Goal: Task Accomplishment & Management: Manage account settings

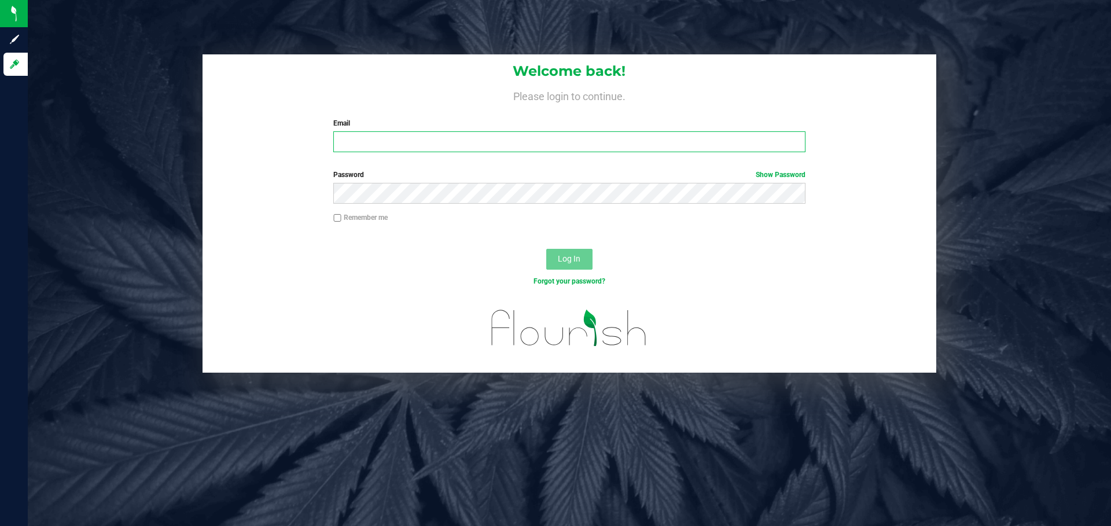
click at [453, 143] on input "Email" at bounding box center [569, 141] width 472 height 21
type input "[EMAIL_ADDRESS][DOMAIN_NAME]"
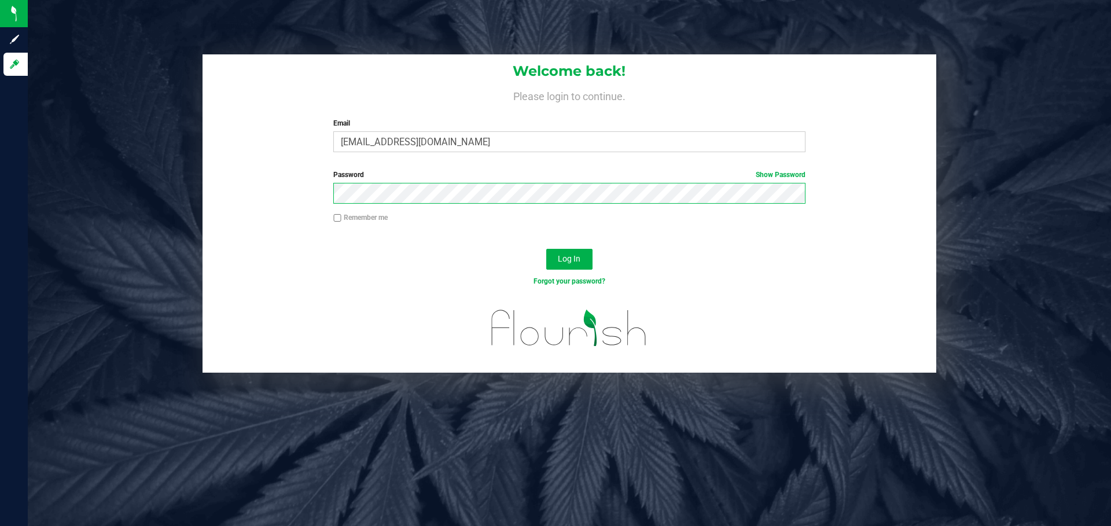
click at [546, 249] on button "Log In" at bounding box center [569, 259] width 46 height 21
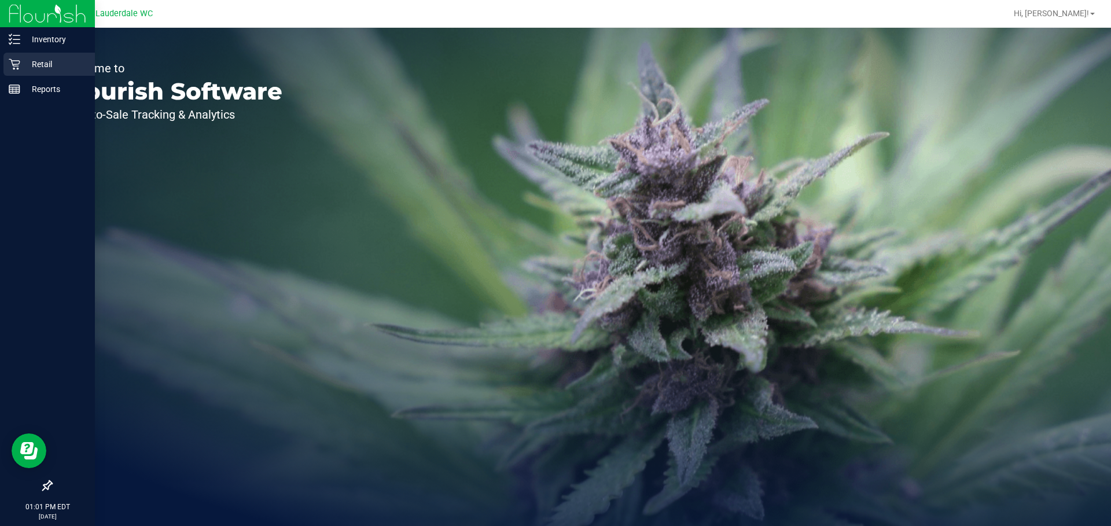
click at [28, 60] on p "Retail" at bounding box center [54, 64] width 69 height 14
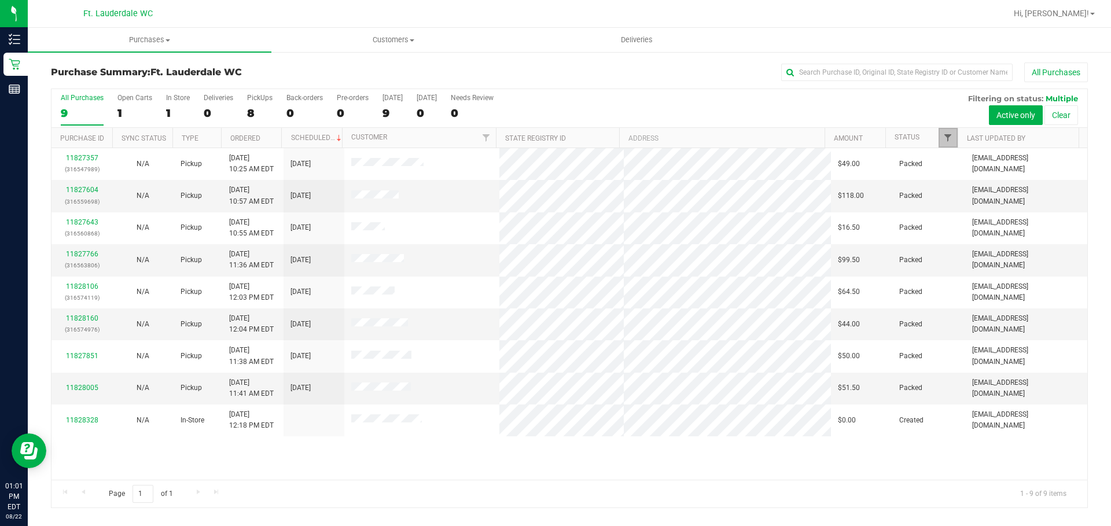
click at [948, 140] on span "Filter" at bounding box center [948, 137] width 9 height 9
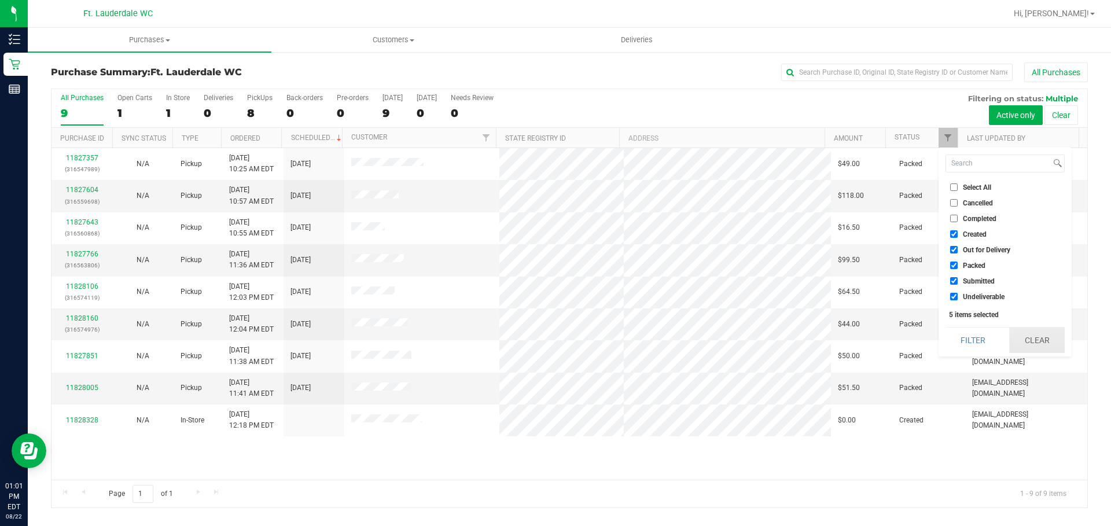
click at [1025, 335] on button "Clear" at bounding box center [1038, 340] width 56 height 25
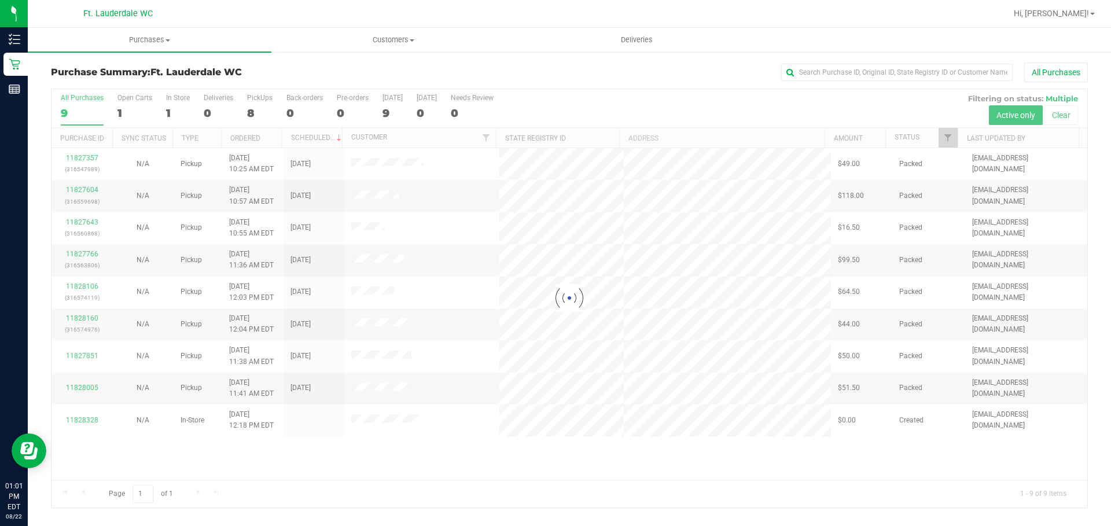
checkbox input "false"
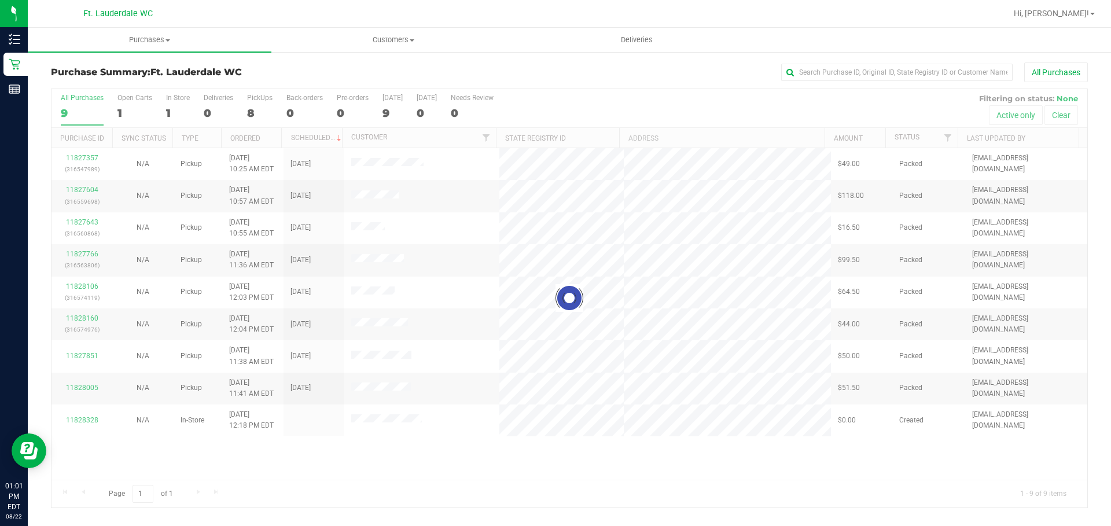
click at [950, 137] on div at bounding box center [570, 298] width 1036 height 419
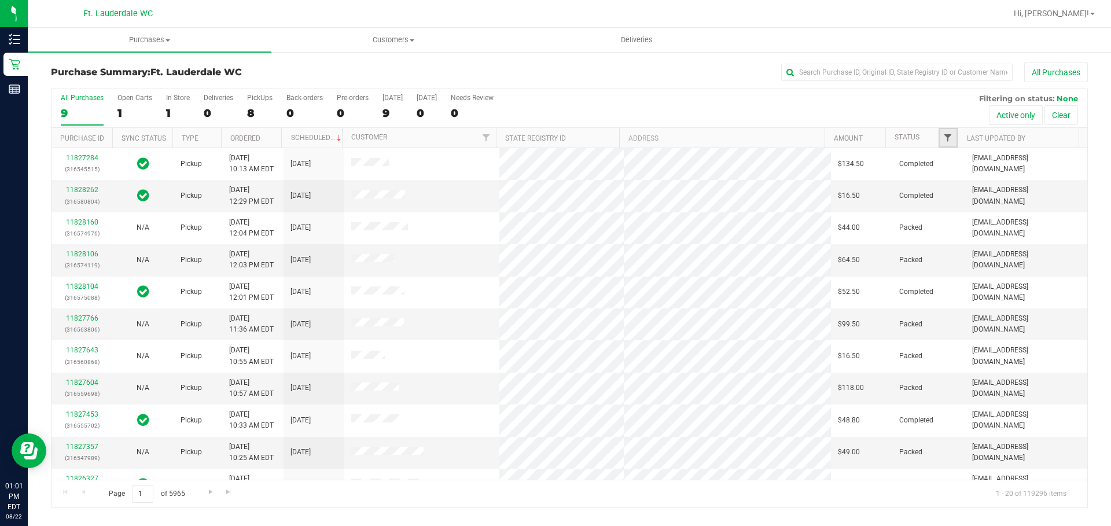
click at [946, 140] on span "Filter" at bounding box center [948, 137] width 9 height 9
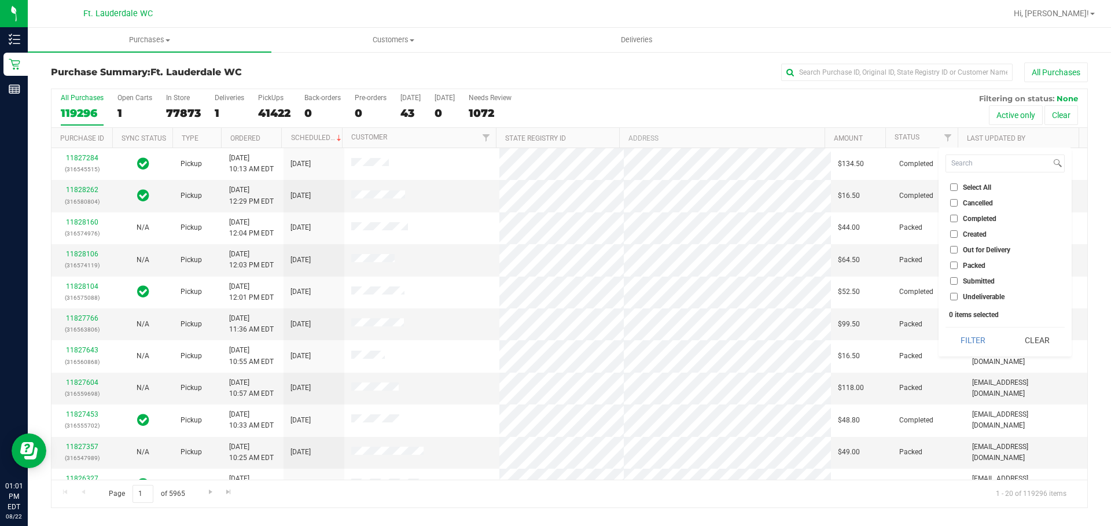
click at [961, 277] on label "Submitted" at bounding box center [972, 281] width 45 height 8
click at [958, 277] on input "Submitted" at bounding box center [954, 281] width 8 height 8
checkbox input "true"
click at [986, 337] on button "Filter" at bounding box center [974, 340] width 56 height 25
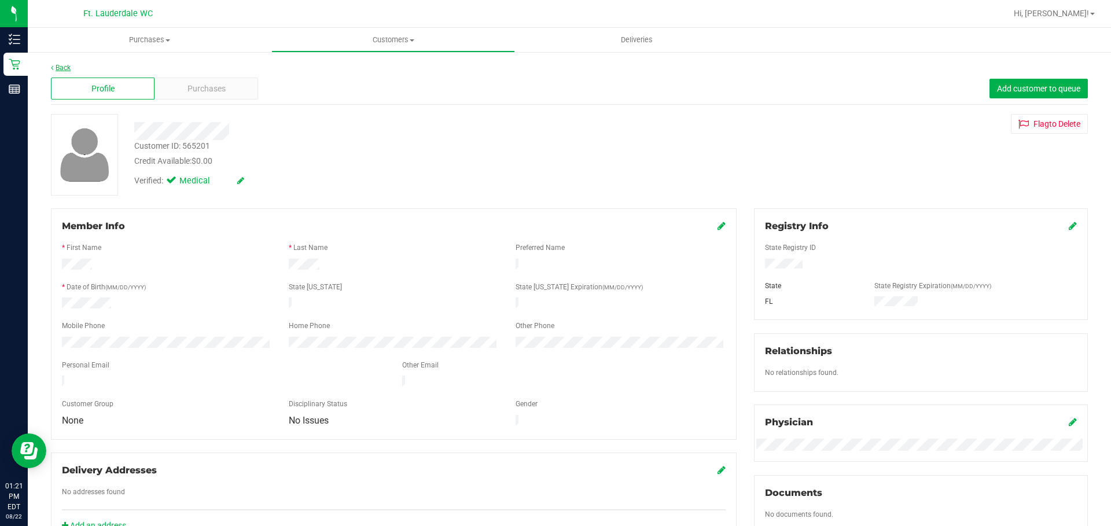
click at [55, 70] on link "Back" at bounding box center [61, 68] width 20 height 8
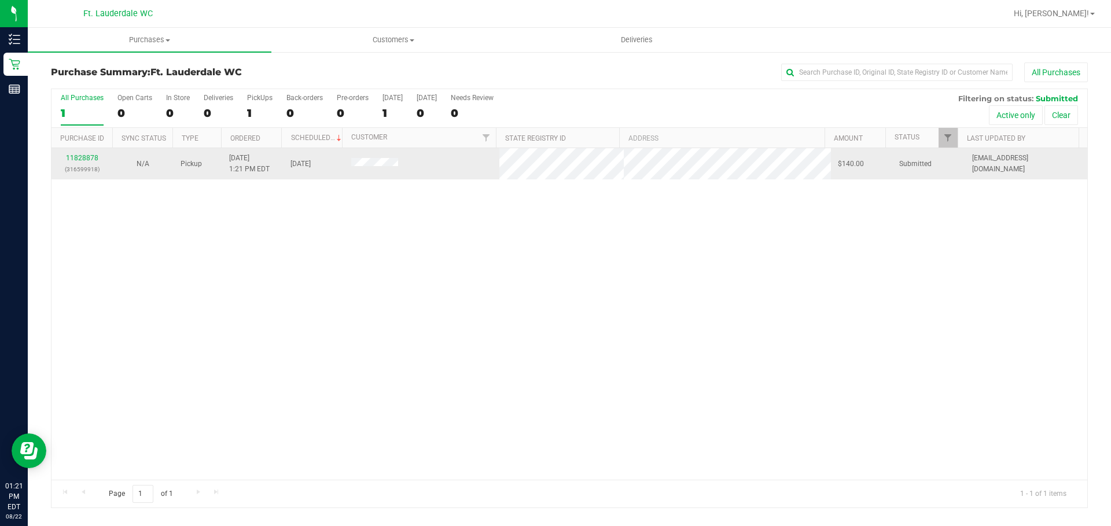
click at [91, 153] on div "11828878 (316599918)" at bounding box center [81, 164] width 47 height 22
click at [96, 155] on link "11828878" at bounding box center [82, 158] width 32 height 8
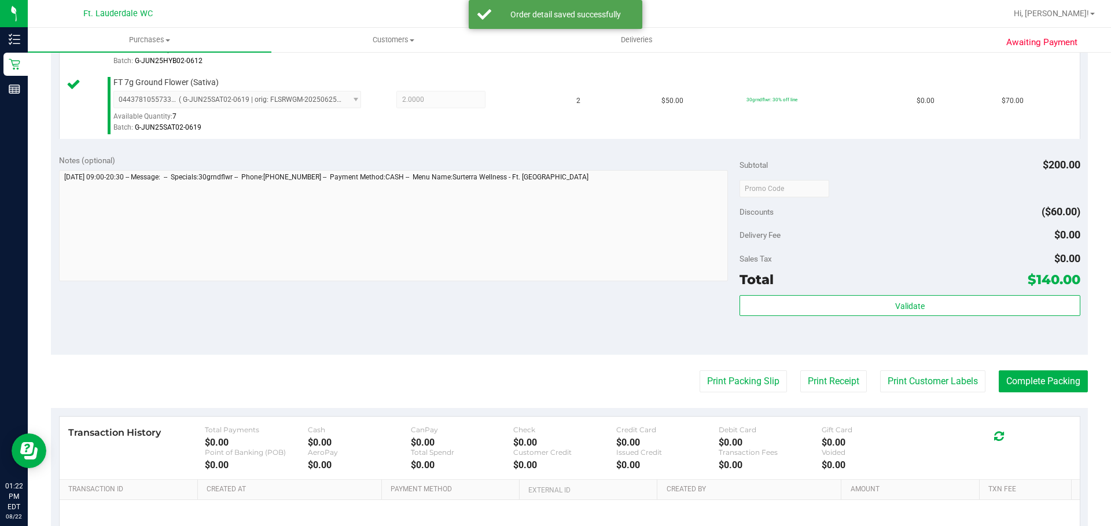
scroll to position [463, 0]
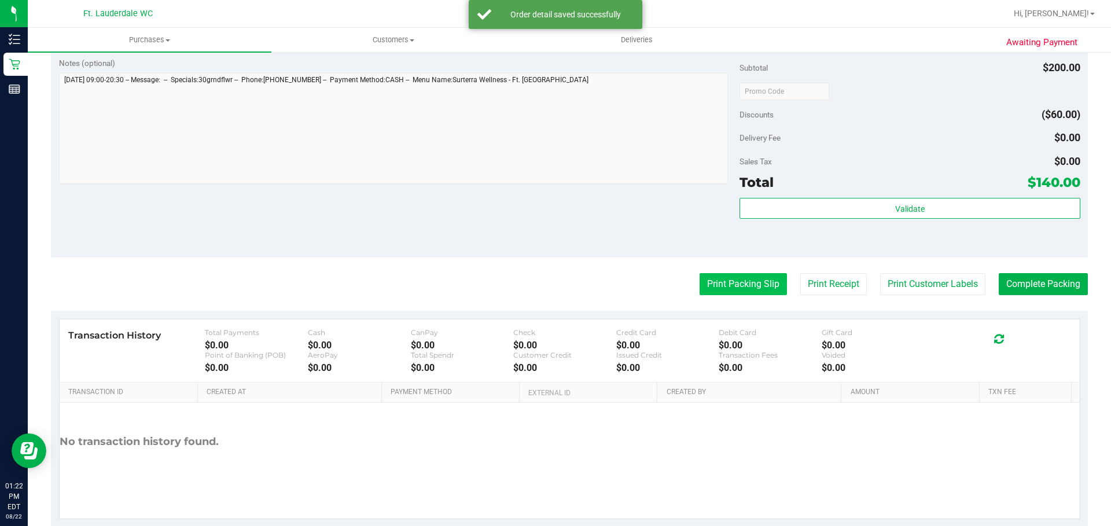
click at [746, 279] on button "Print Packing Slip" at bounding box center [743, 284] width 87 height 22
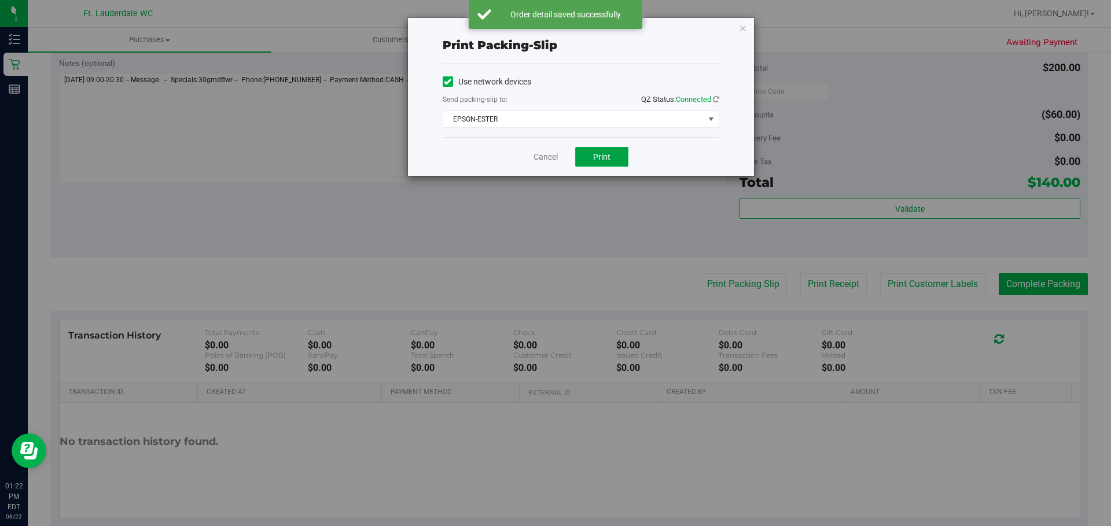
click at [607, 155] on span "Print" at bounding box center [601, 156] width 17 height 9
click at [550, 151] on link "Cancel" at bounding box center [546, 157] width 24 height 12
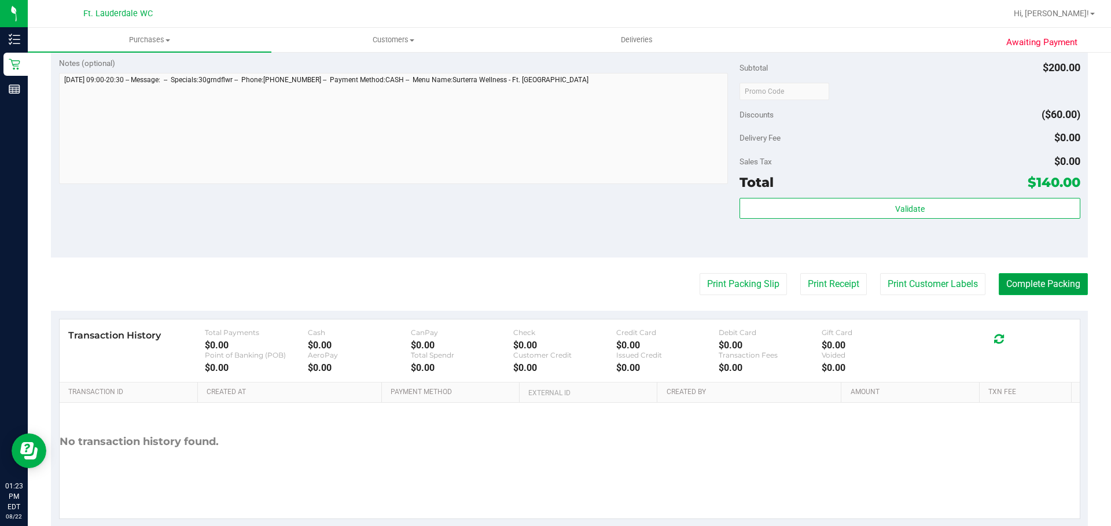
click at [1042, 291] on button "Complete Packing" at bounding box center [1043, 284] width 89 height 22
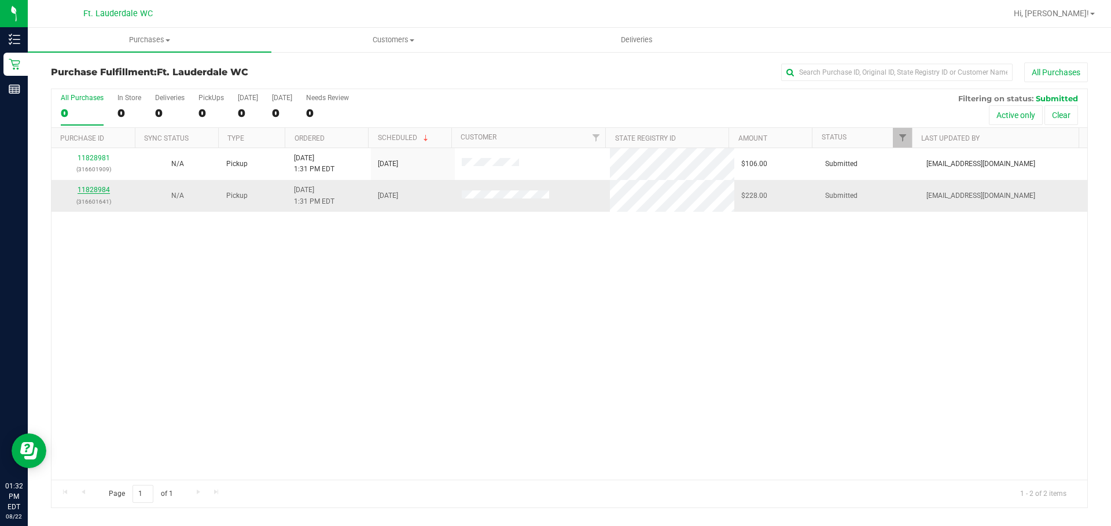
click at [103, 193] on link "11828984" at bounding box center [94, 190] width 32 height 8
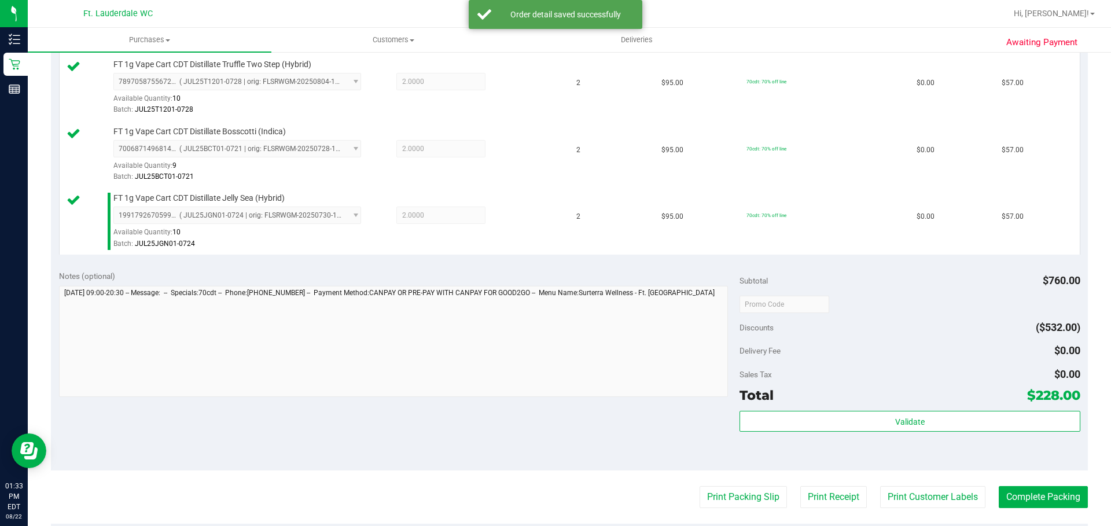
scroll to position [384, 0]
click at [752, 505] on button "Print Packing Slip" at bounding box center [743, 497] width 87 height 22
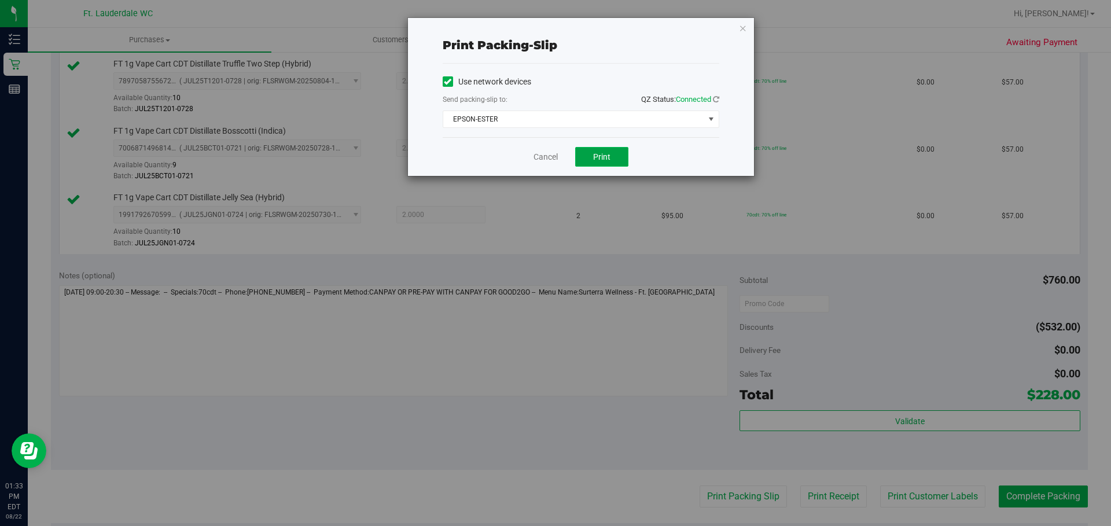
click at [594, 156] on span "Print" at bounding box center [601, 156] width 17 height 9
click at [537, 158] on link "Cancel" at bounding box center [546, 157] width 24 height 12
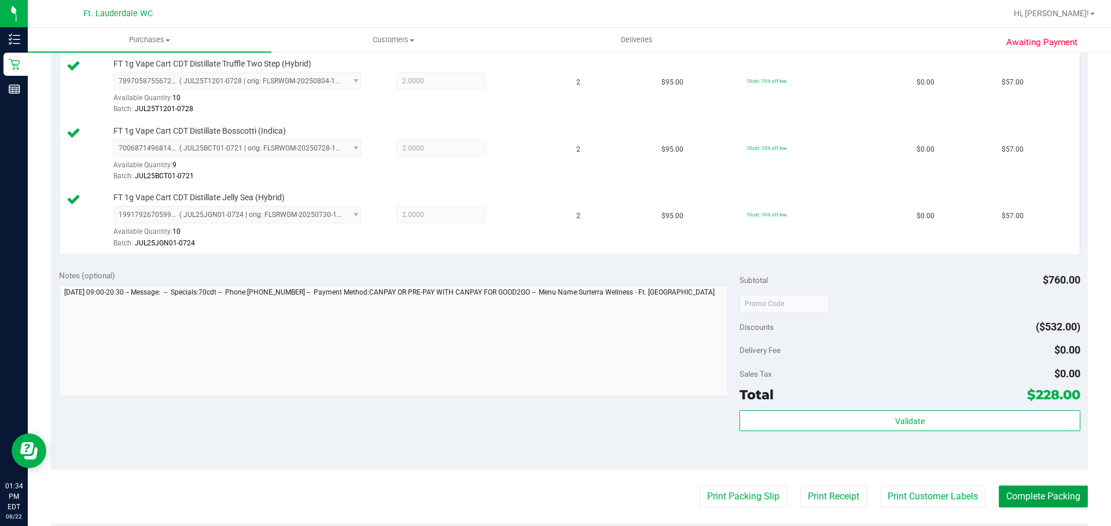
click at [1029, 498] on button "Complete Packing" at bounding box center [1043, 497] width 89 height 22
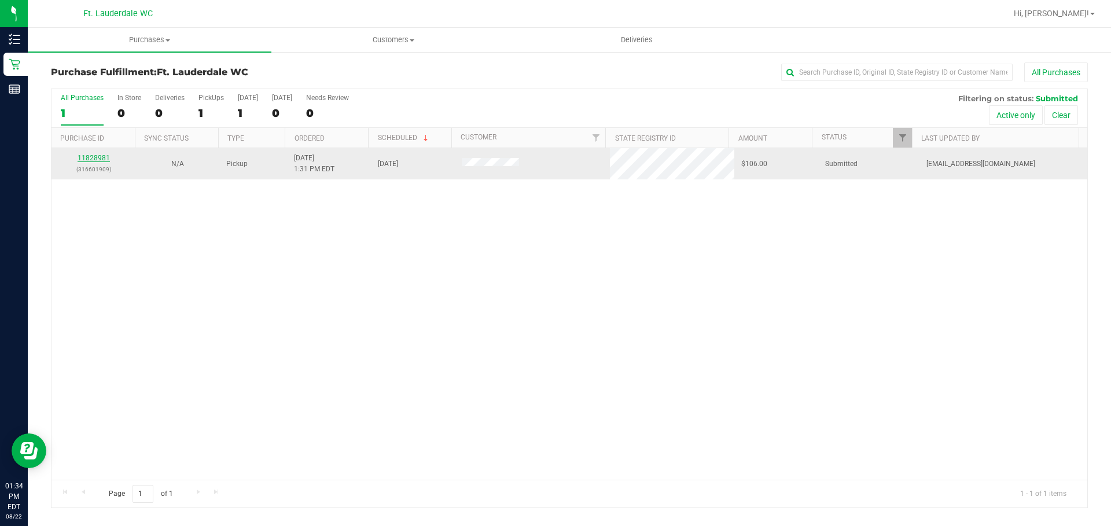
click at [100, 157] on link "11828981" at bounding box center [94, 158] width 32 height 8
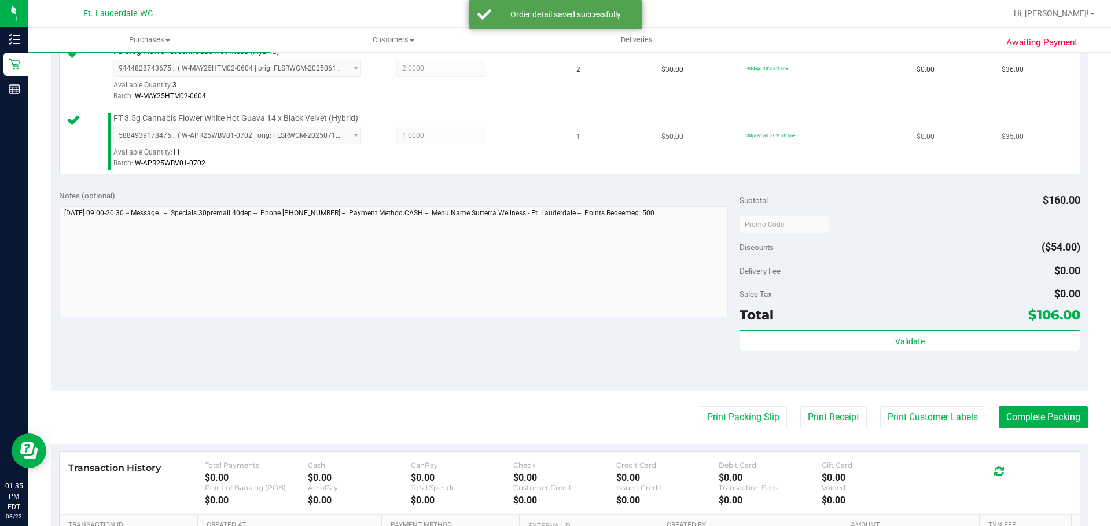
scroll to position [405, 0]
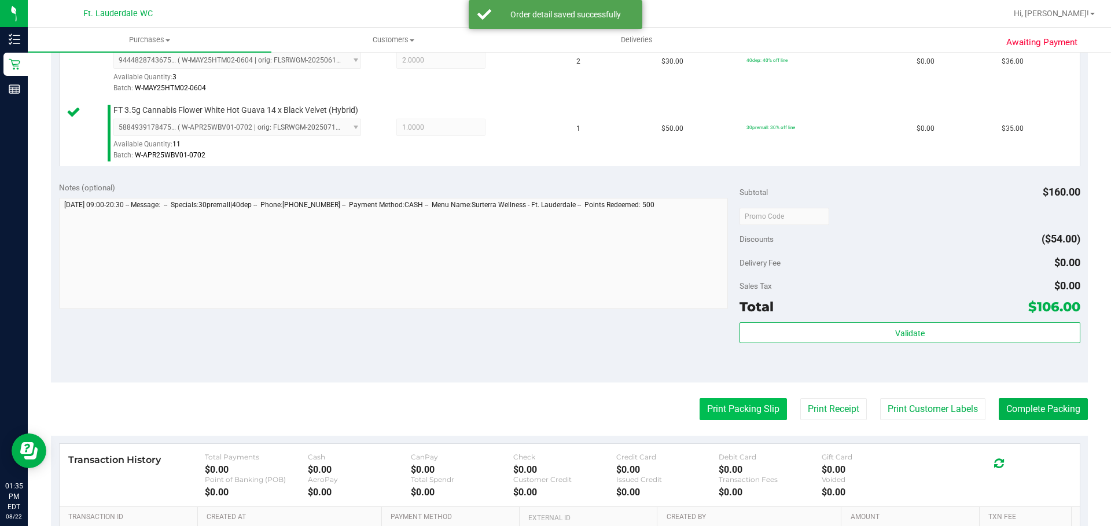
click at [726, 412] on button "Print Packing Slip" at bounding box center [743, 409] width 87 height 22
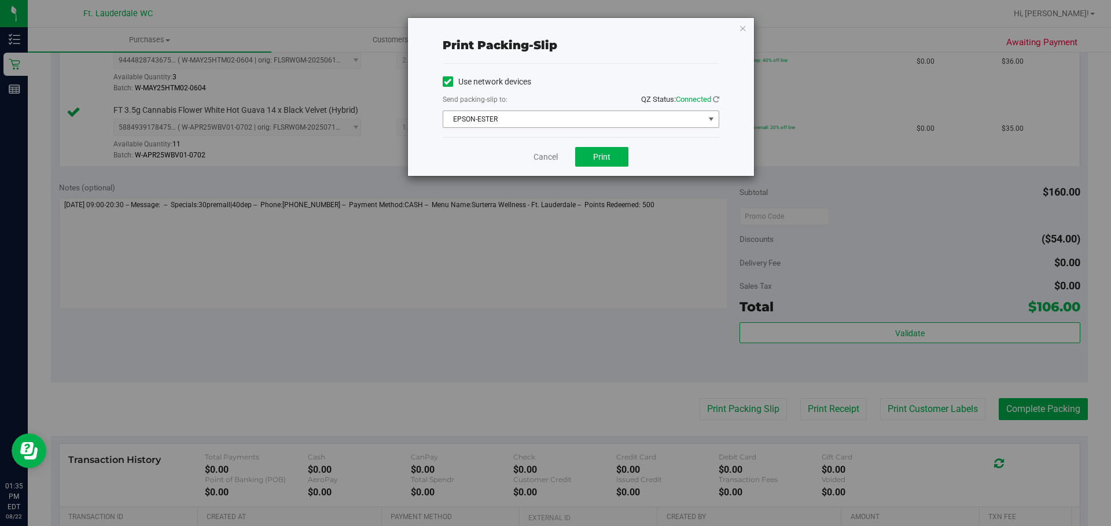
click at [641, 118] on span "EPSON-ESTER" at bounding box center [573, 119] width 261 height 16
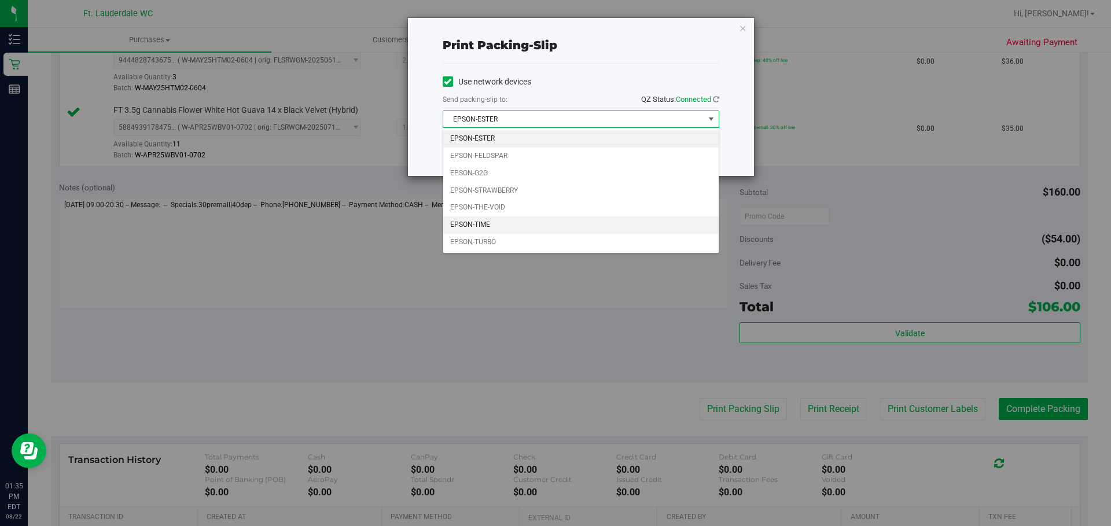
click at [586, 233] on li "EPSON-TIME" at bounding box center [581, 224] width 276 height 17
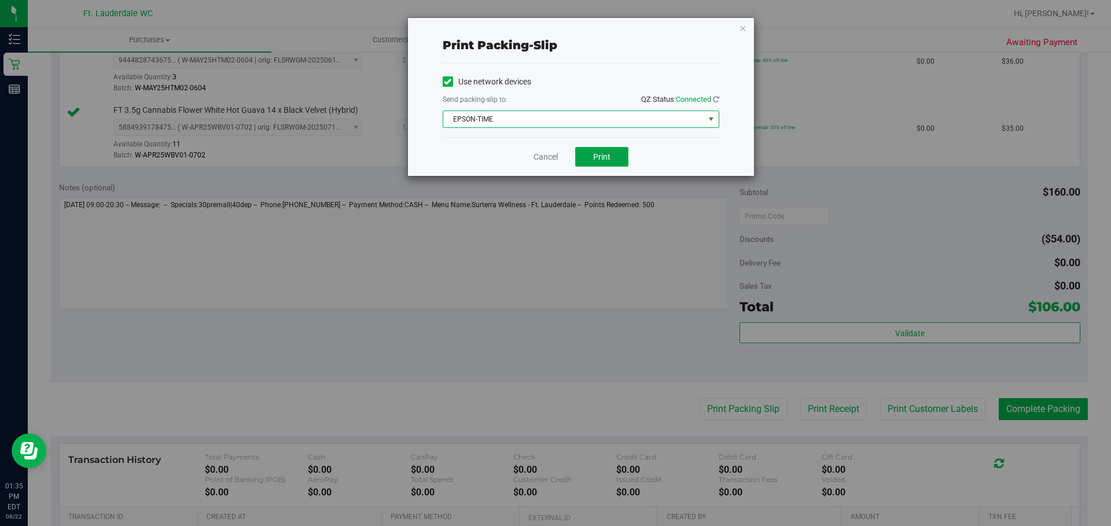
click at [608, 156] on span "Print" at bounding box center [601, 156] width 17 height 9
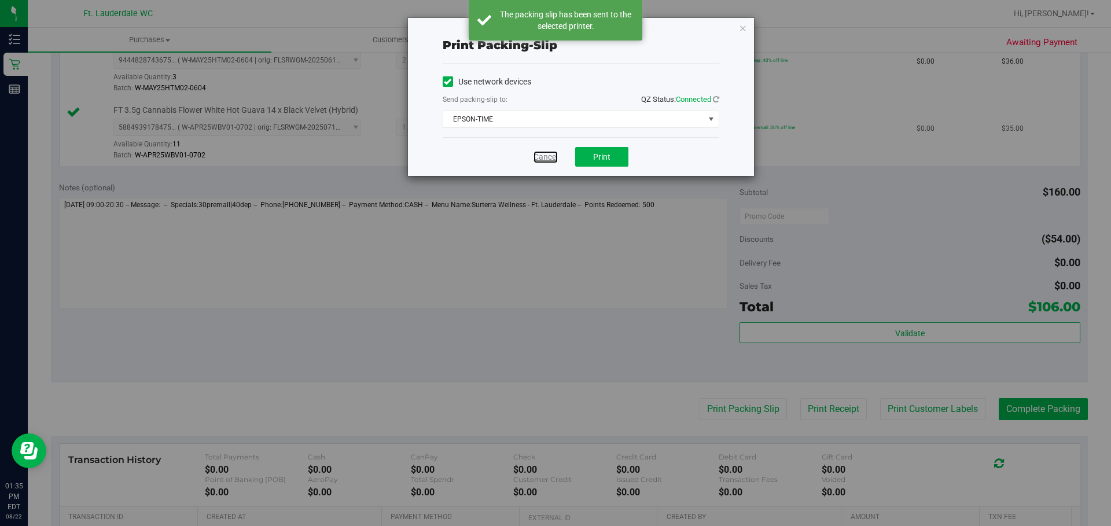
click at [534, 157] on link "Cancel" at bounding box center [546, 157] width 24 height 12
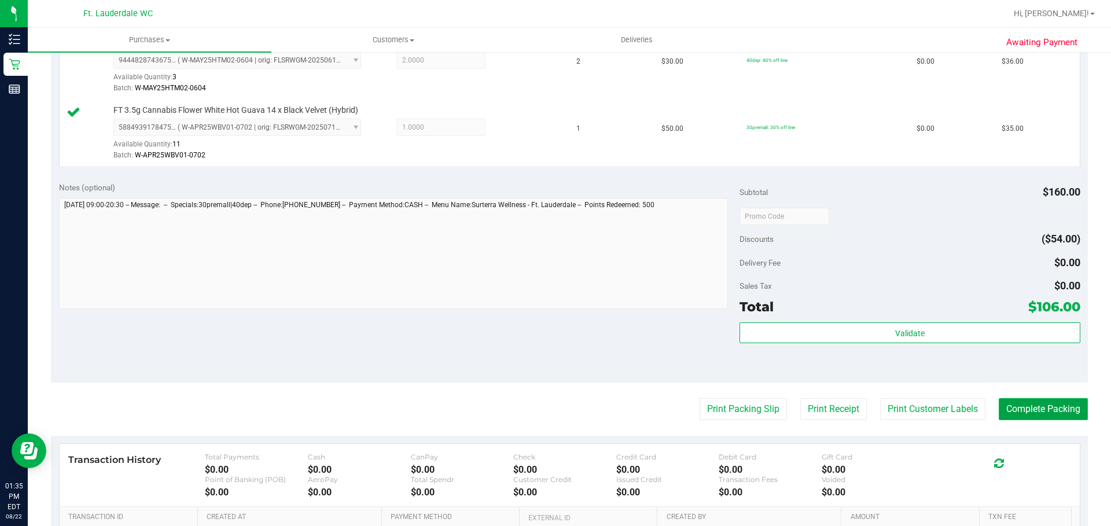
click at [1047, 410] on button "Complete Packing" at bounding box center [1043, 409] width 89 height 22
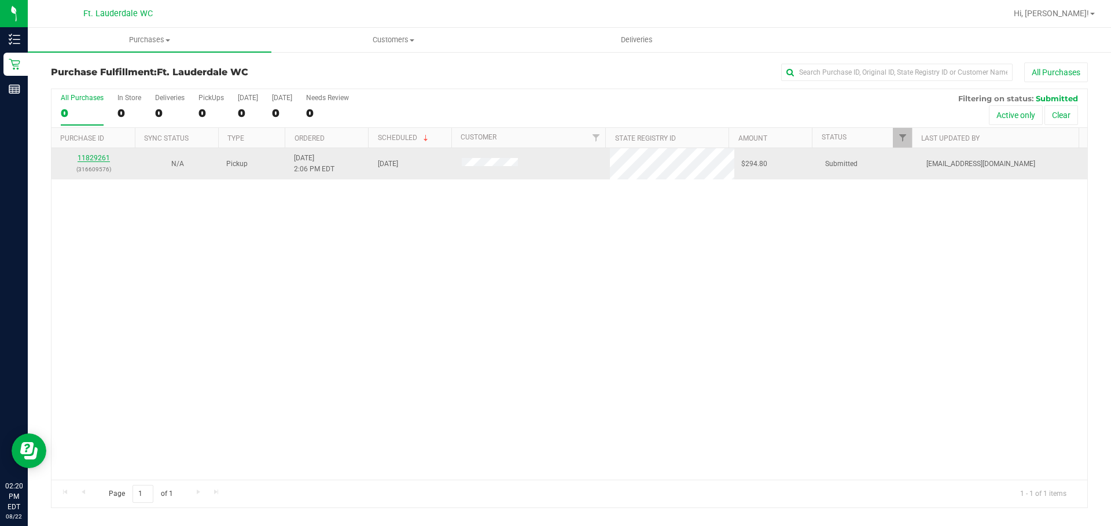
click at [100, 156] on link "11829261" at bounding box center [94, 158] width 32 height 8
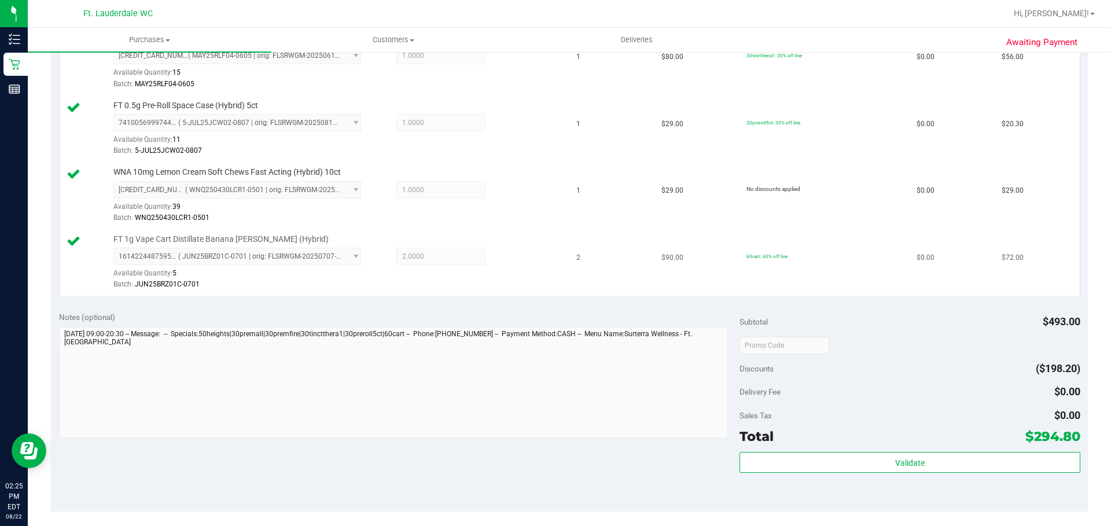
scroll to position [725, 0]
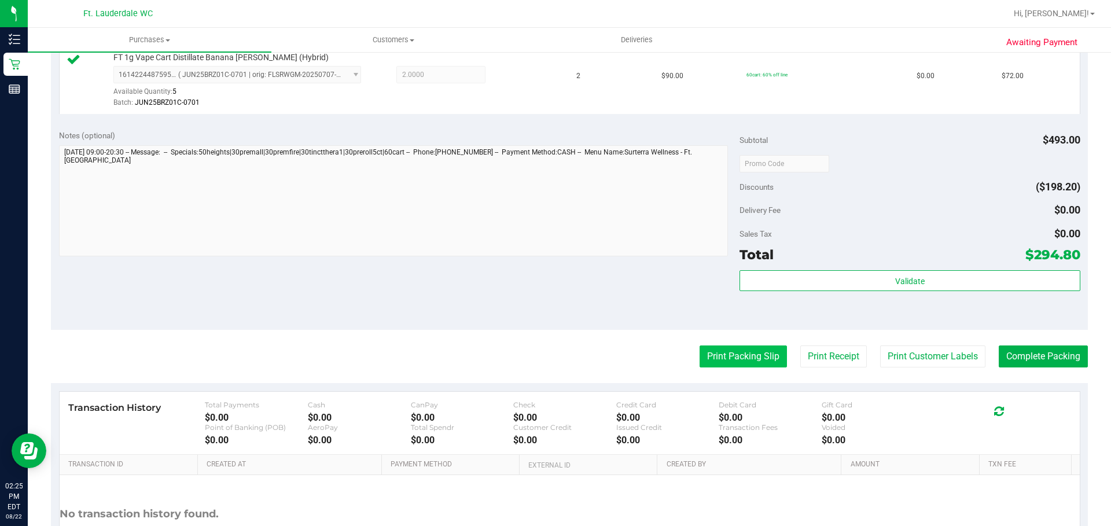
click at [735, 353] on button "Print Packing Slip" at bounding box center [743, 357] width 87 height 22
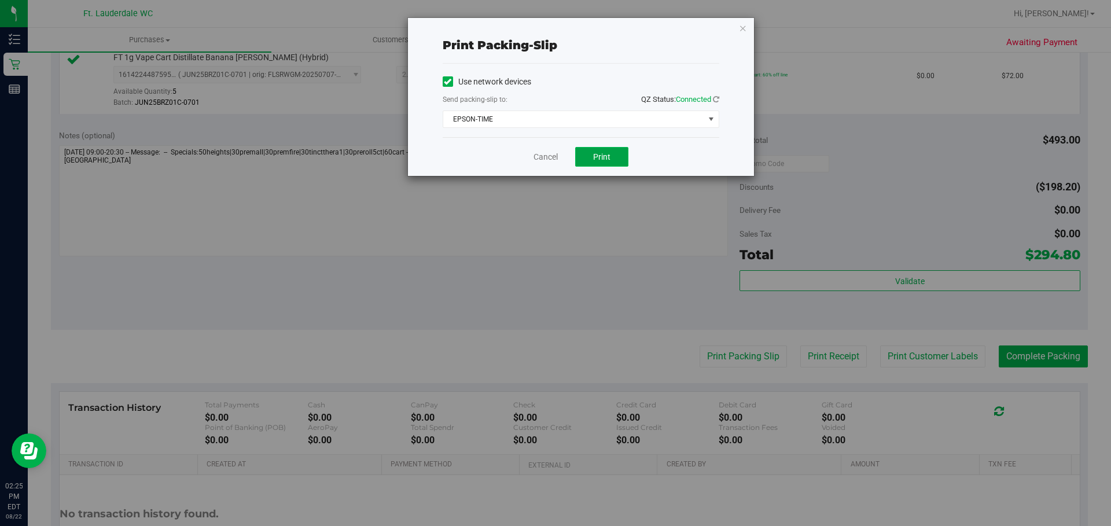
click at [606, 154] on span "Print" at bounding box center [601, 156] width 17 height 9
click at [552, 159] on link "Cancel" at bounding box center [546, 157] width 24 height 12
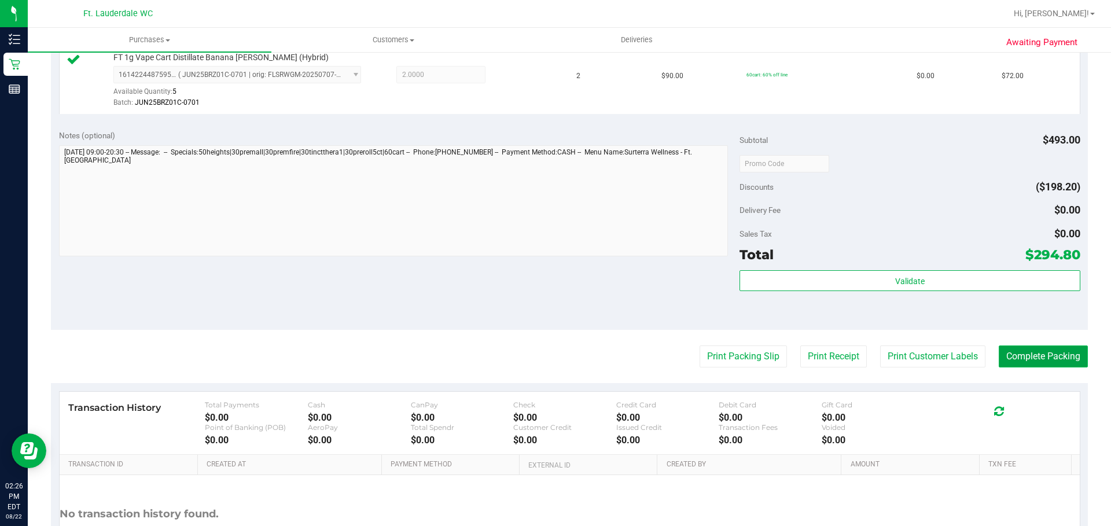
click at [1054, 363] on button "Complete Packing" at bounding box center [1043, 357] width 89 height 22
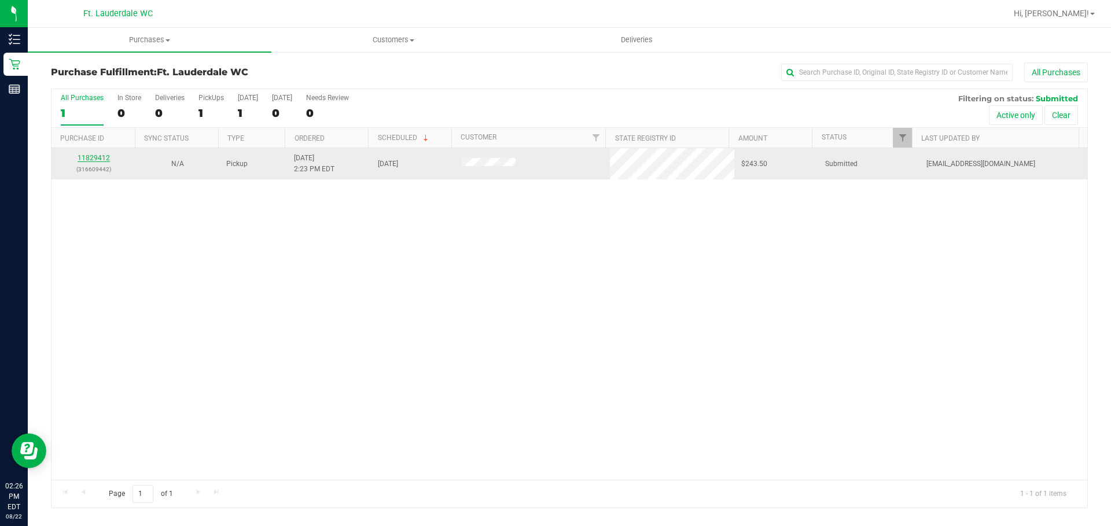
click at [87, 159] on link "11829412" at bounding box center [94, 158] width 32 height 8
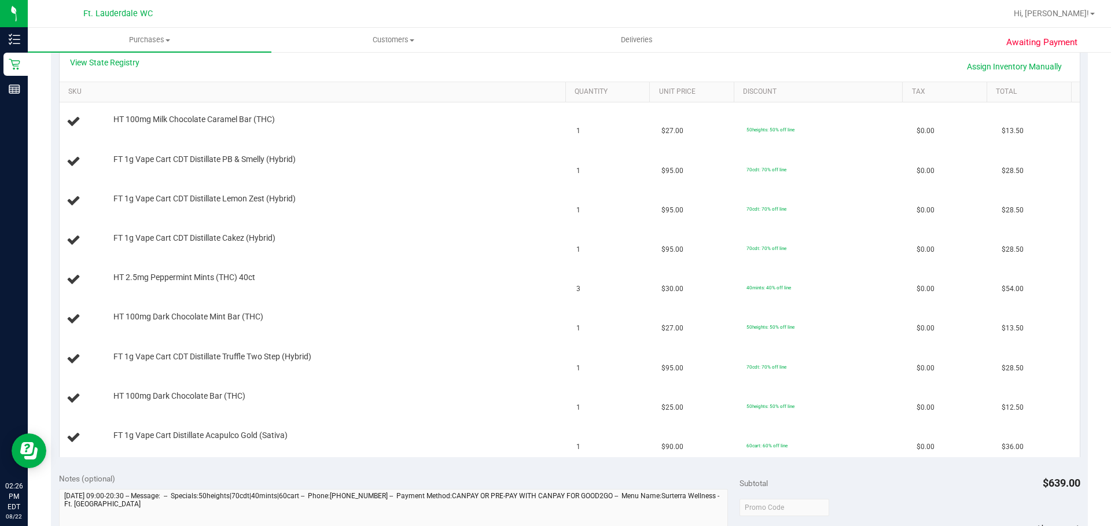
scroll to position [289, 0]
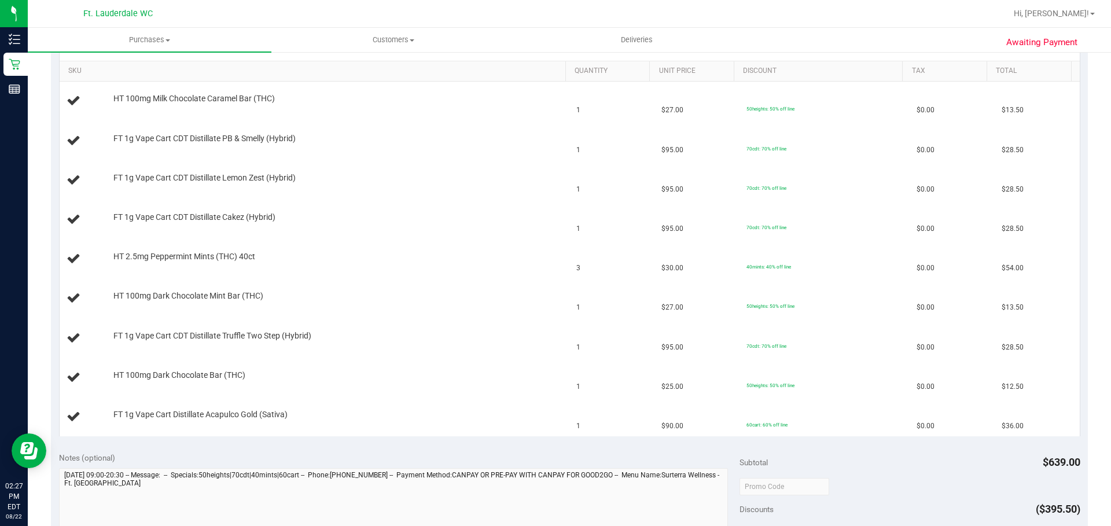
click at [416, 461] on div "Notes (optional)" at bounding box center [399, 458] width 681 height 12
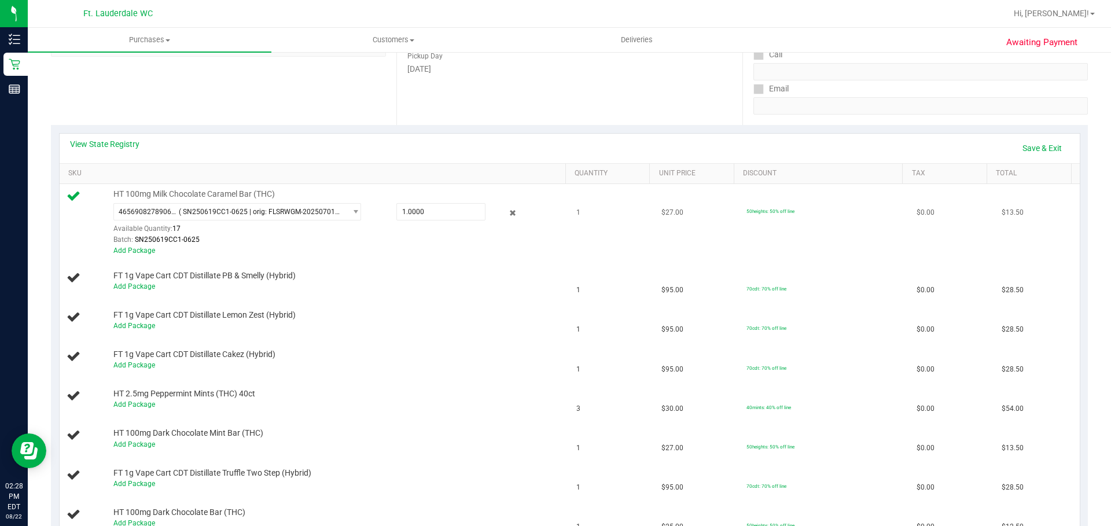
scroll to position [232, 0]
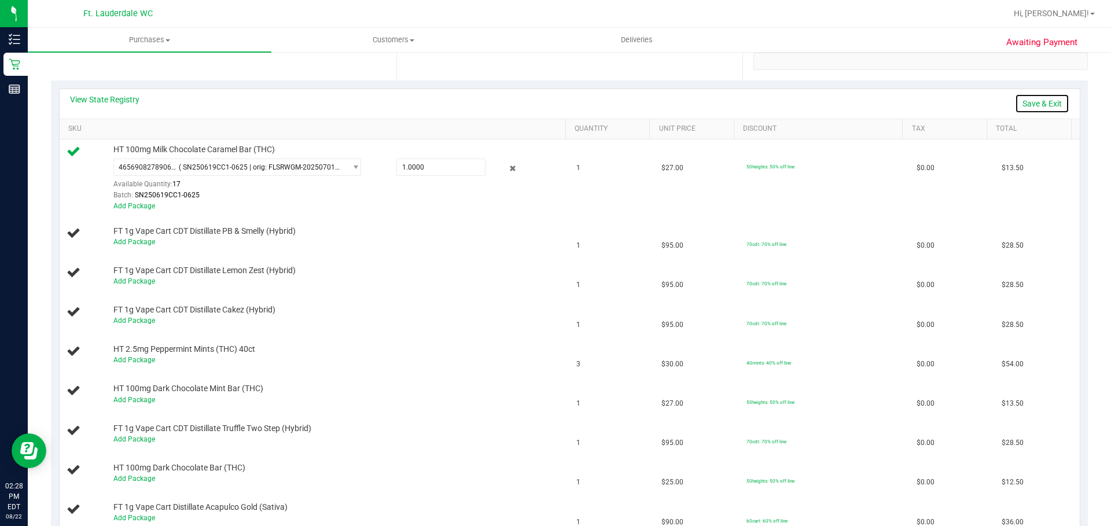
click at [1059, 112] on link "Save & Exit" at bounding box center [1042, 104] width 54 height 20
click at [130, 245] on link "Add Package" at bounding box center [134, 242] width 42 height 8
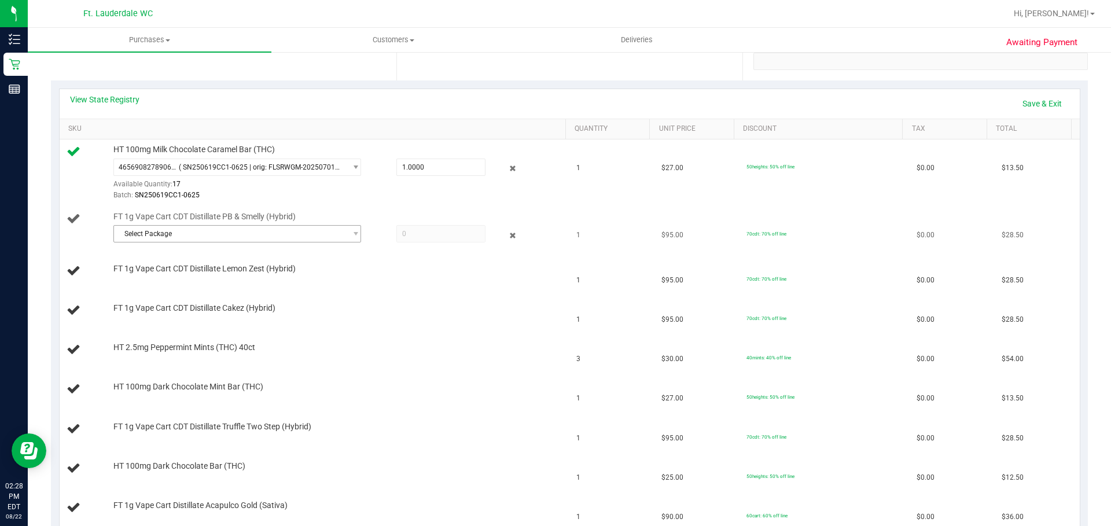
click at [313, 234] on span "Select Package" at bounding box center [230, 234] width 232 height 16
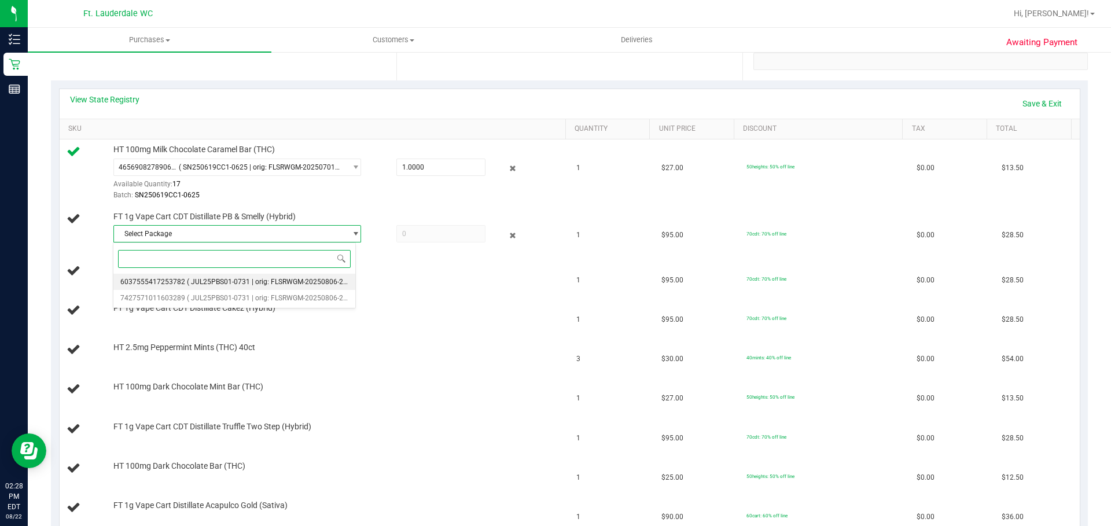
click at [269, 278] on span "( JUL25PBS01-0731 | orig: FLSRWGM-20250806-2980 )" at bounding box center [273, 282] width 172 height 8
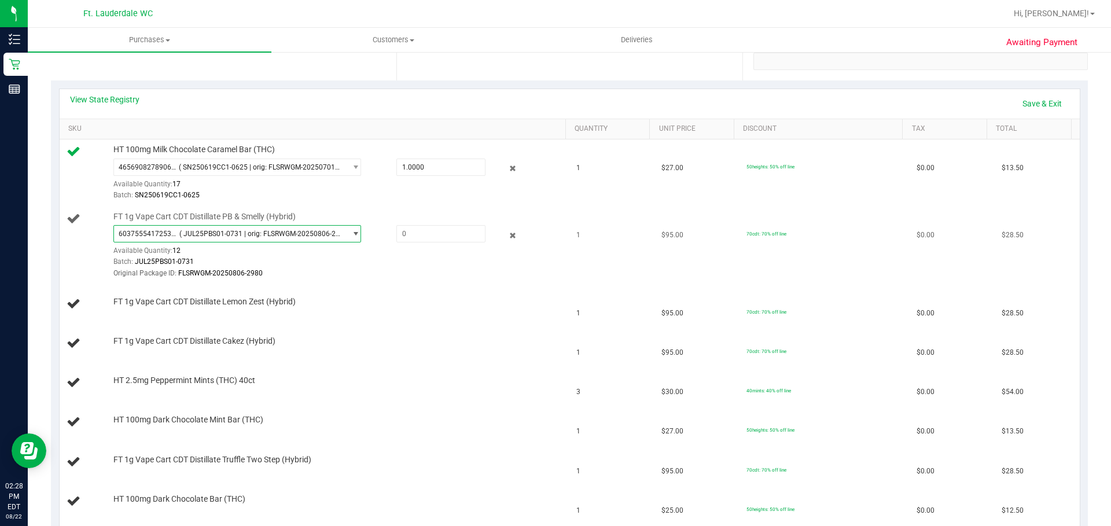
click at [295, 241] on span "6037555417253782 ( JUL25PBS01-0731 | orig: FLSRWGM-20250806-2980 )" at bounding box center [230, 234] width 232 height 16
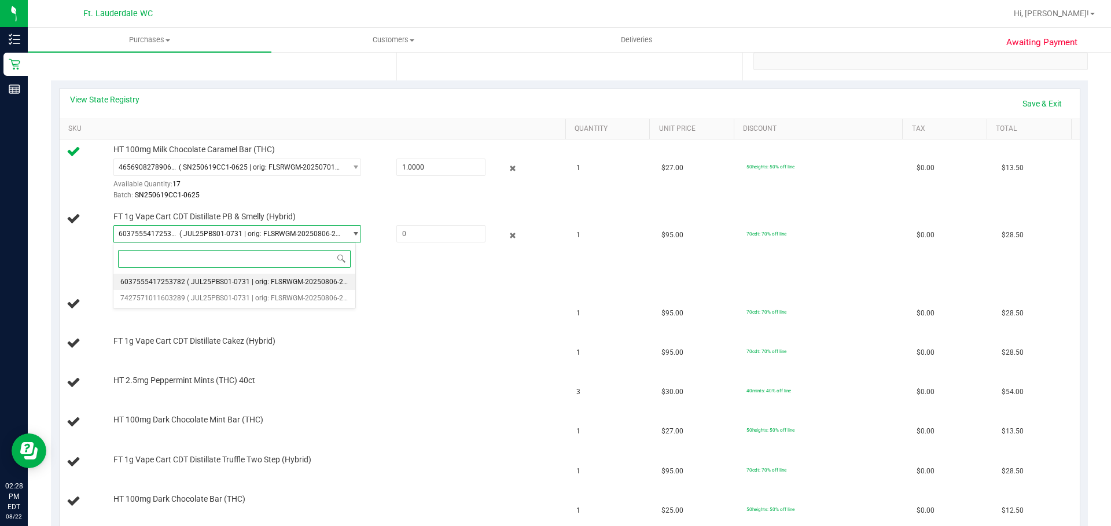
click at [160, 282] on span "6037555417253782" at bounding box center [152, 282] width 65 height 8
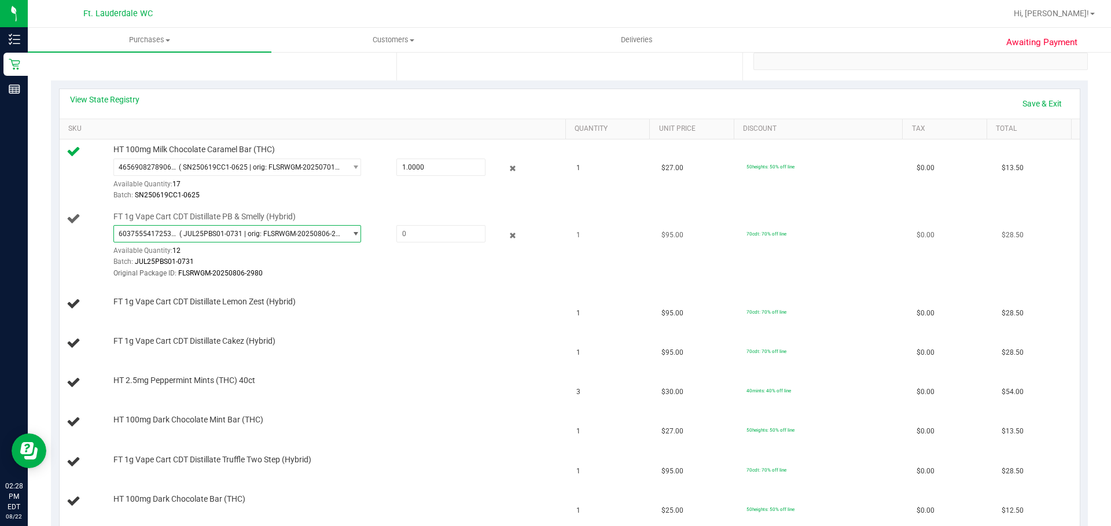
click at [213, 230] on span "( JUL25PBS01-0731 | orig: FLSRWGM-20250806-2980 )" at bounding box center [260, 234] width 162 height 8
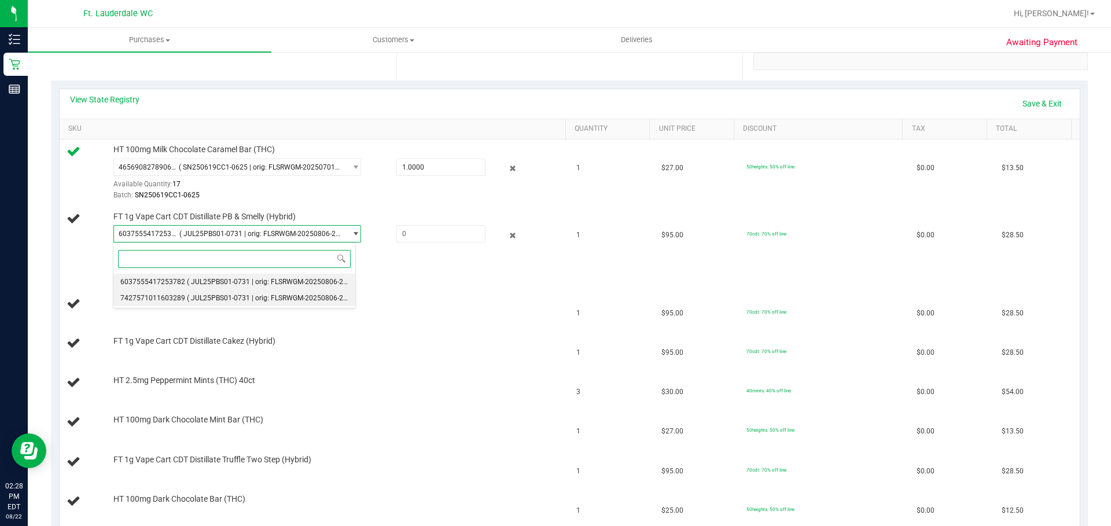
click at [196, 303] on li "7427571011603289 ( JUL25PBS01-0731 | orig: FLSRWGM-20250806-2972 )" at bounding box center [234, 298] width 242 height 16
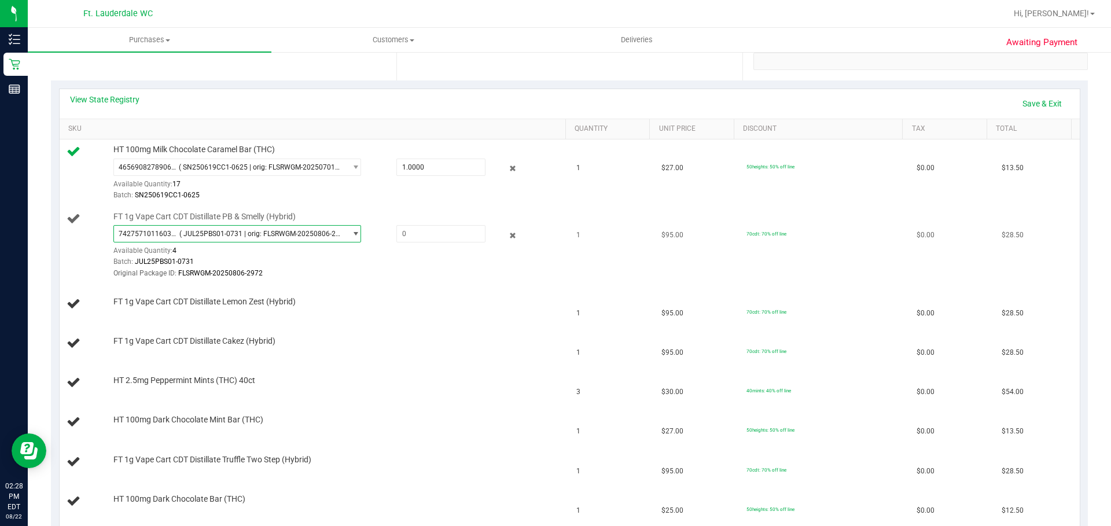
click at [249, 230] on span "( JUL25PBS01-0731 | orig: FLSRWGM-20250806-2972 )" at bounding box center [260, 234] width 162 height 8
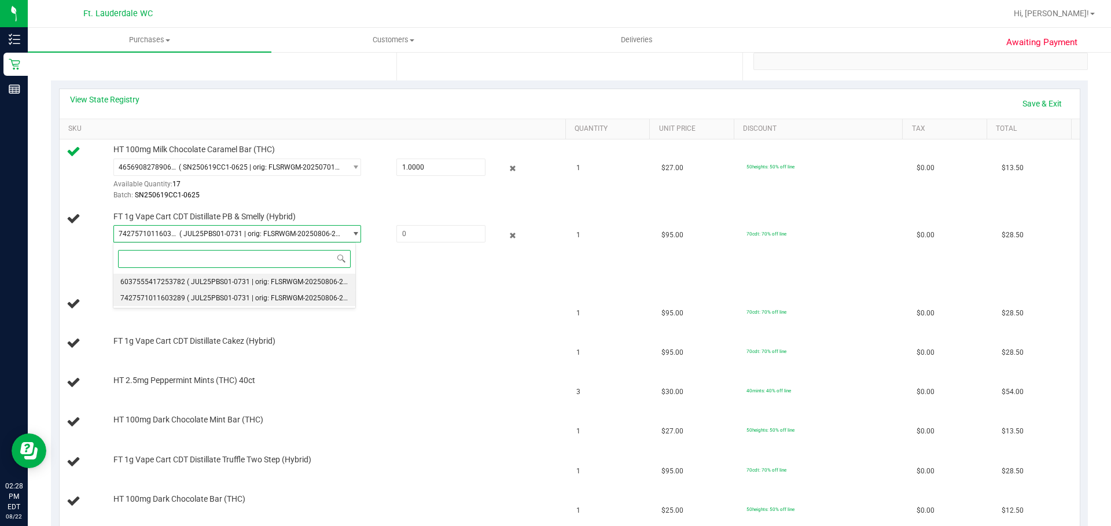
click at [219, 277] on li "6037555417253782 ( JUL25PBS01-0731 | orig: FLSRWGM-20250806-2980 )" at bounding box center [234, 282] width 242 height 16
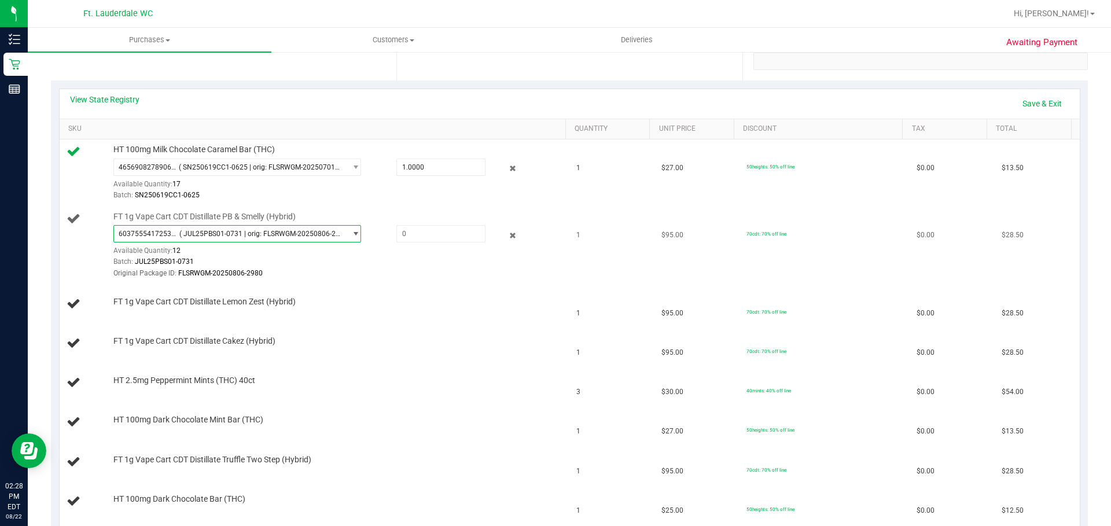
click at [296, 240] on span "6037555417253782 ( JUL25PBS01-0731 | orig: FLSRWGM-20250806-2980 )" at bounding box center [230, 234] width 232 height 16
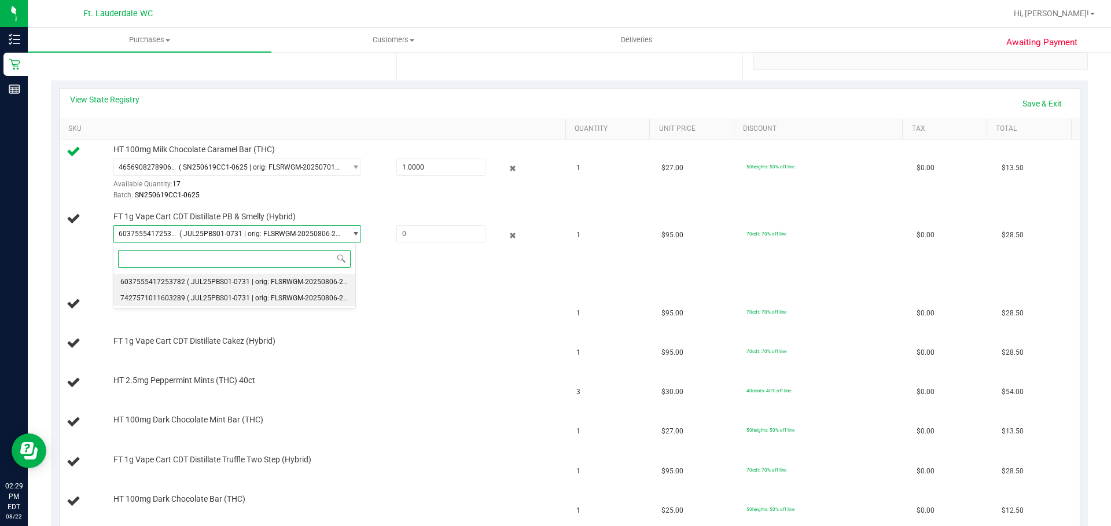
click at [253, 297] on span "( JUL25PBS01-0731 | orig: FLSRWGM-20250806-2972 )" at bounding box center [273, 298] width 172 height 8
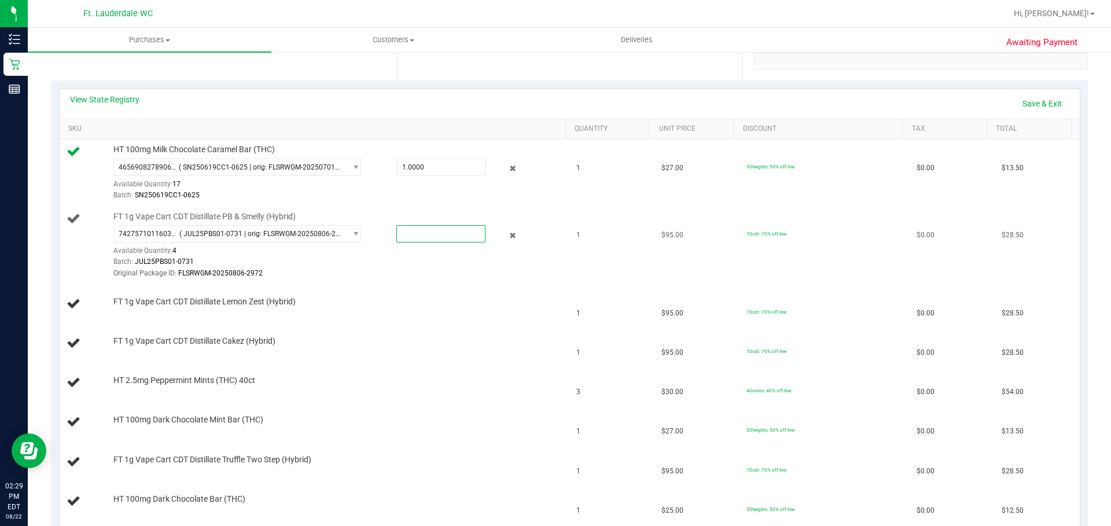
click at [472, 237] on span at bounding box center [441, 233] width 89 height 17
type input "1"
type input "1.0000"
click at [555, 201] on td "HT 100mg Milk Chocolate Caramel Bar (THC) 4656908278906723 ( SN250619CC1-0625 |…" at bounding box center [315, 173] width 511 height 67
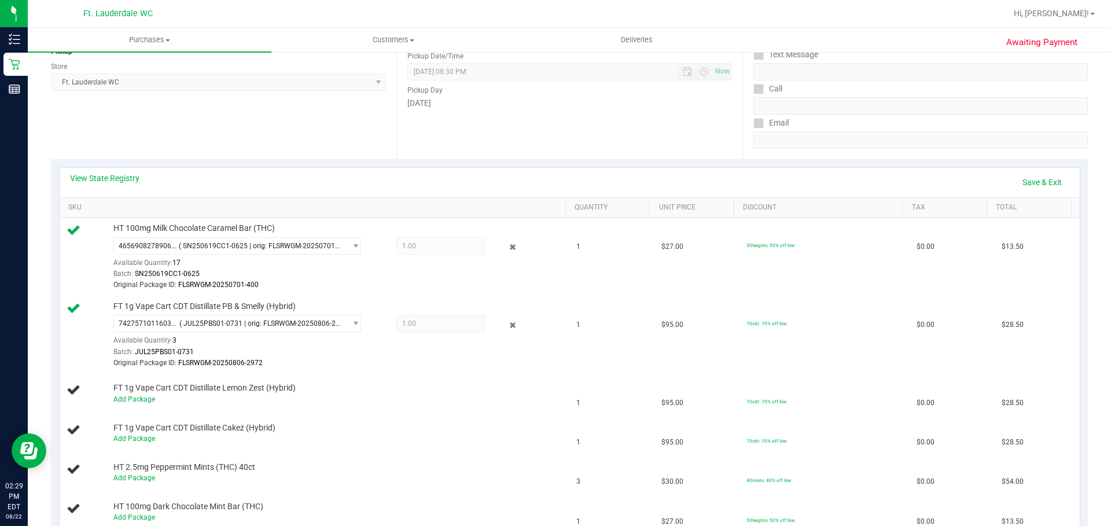
scroll to position [174, 0]
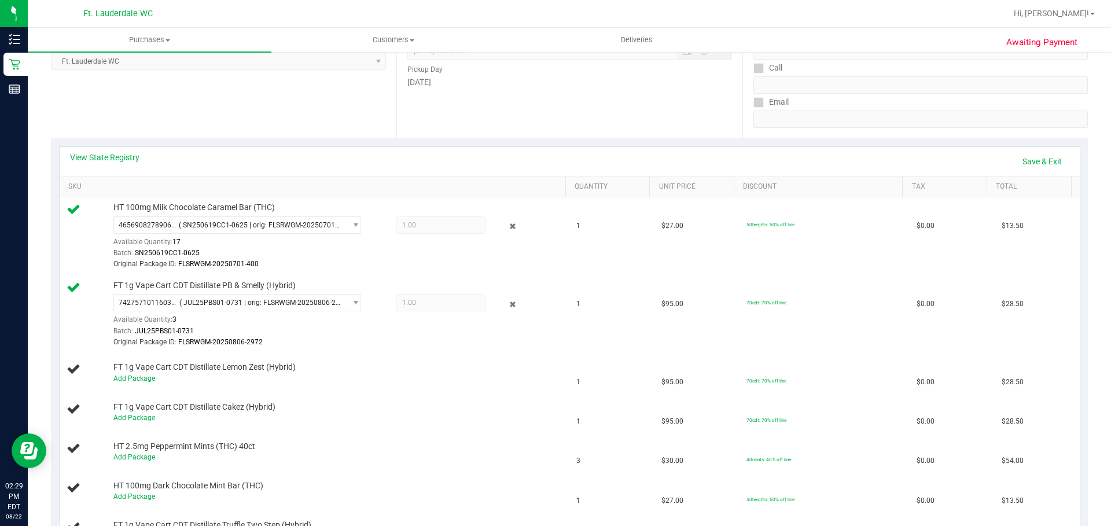
click at [735, 137] on div "Date Pickup Date/Time 08/22/2025 Now 08/22/2025 08:30 PM Now Pickup Day Friday" at bounding box center [570, 68] width 346 height 142
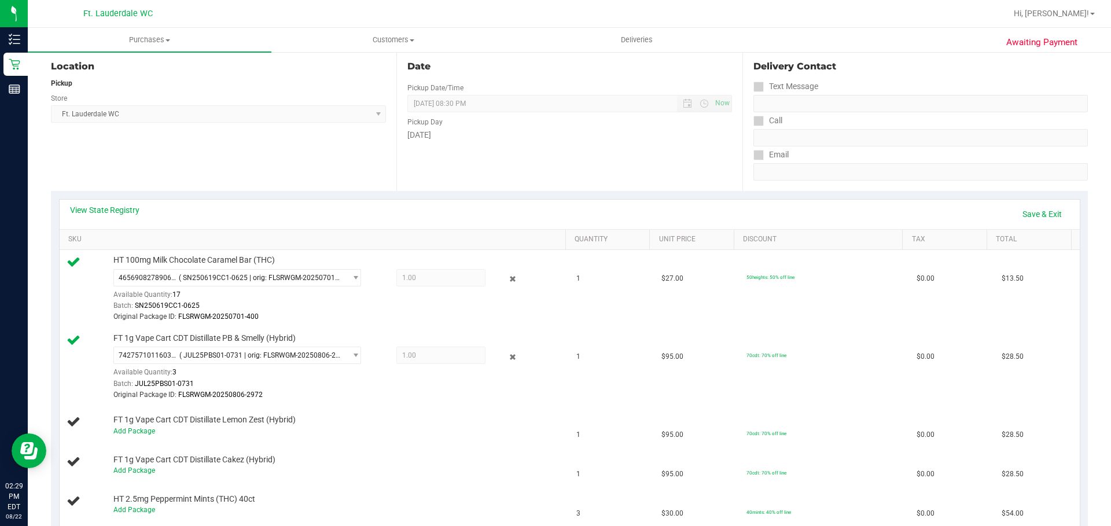
scroll to position [116, 0]
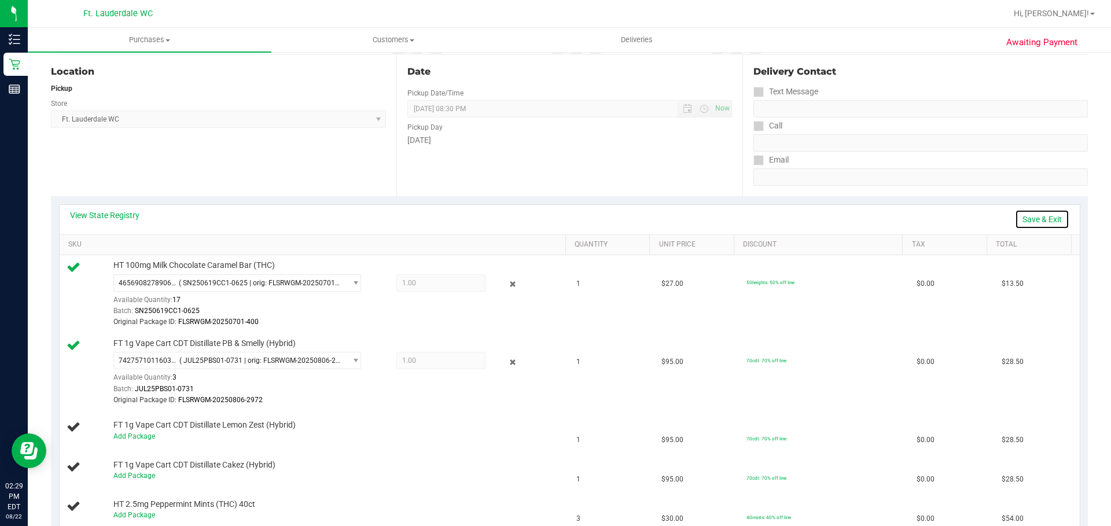
click at [1023, 216] on link "Save & Exit" at bounding box center [1042, 220] width 54 height 20
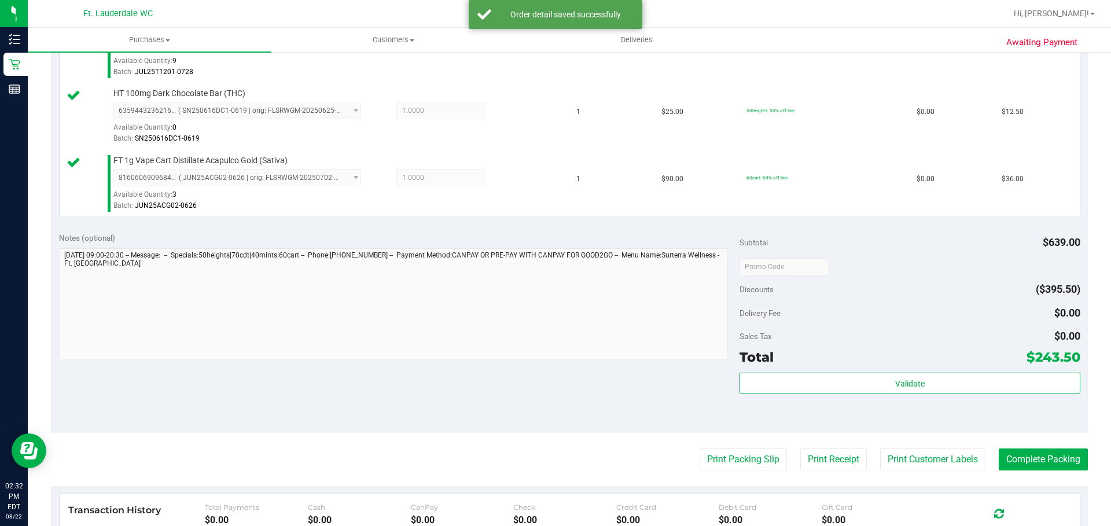
scroll to position [866, 0]
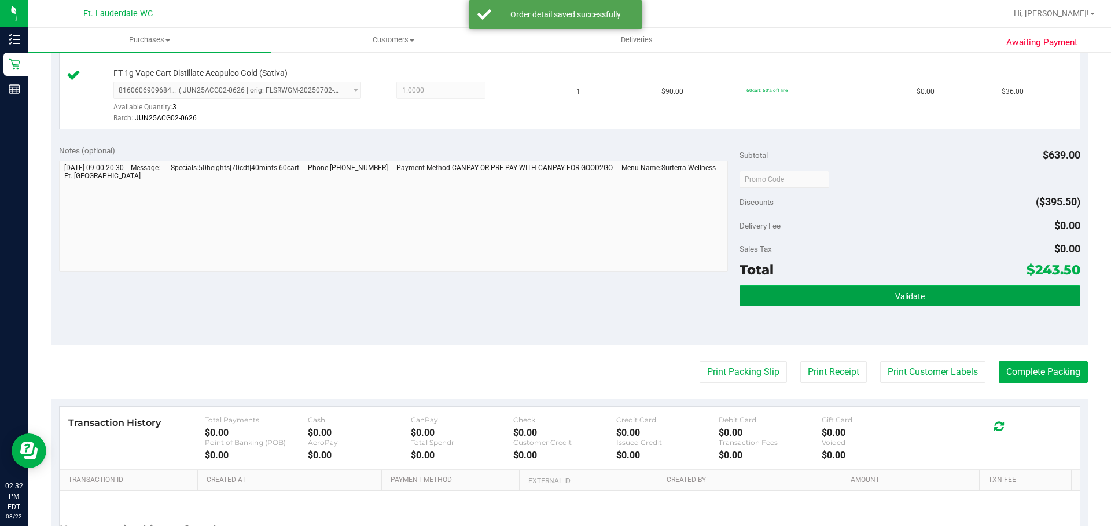
click at [895, 303] on button "Validate" at bounding box center [910, 295] width 340 height 21
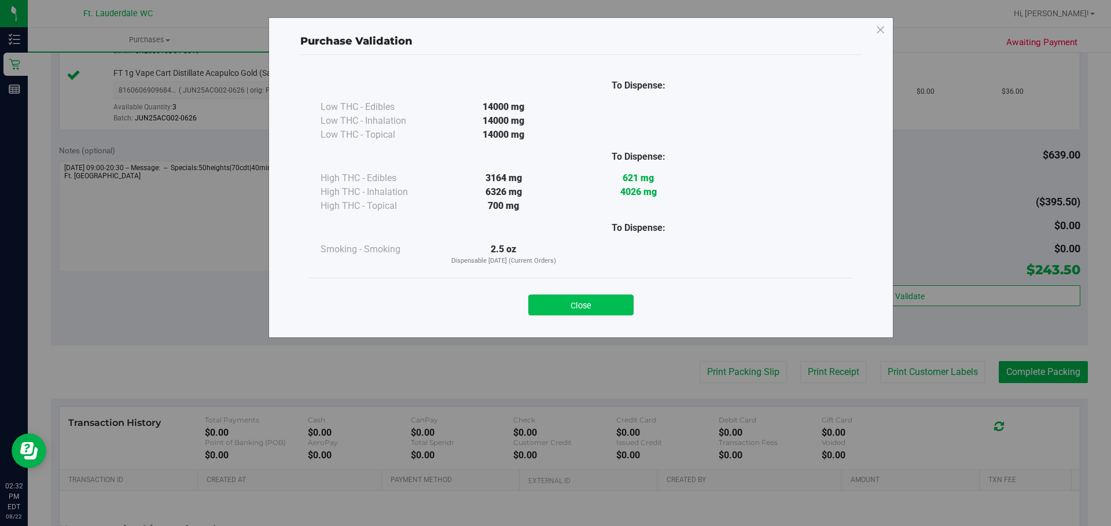
click at [616, 307] on button "Close" at bounding box center [580, 305] width 105 height 21
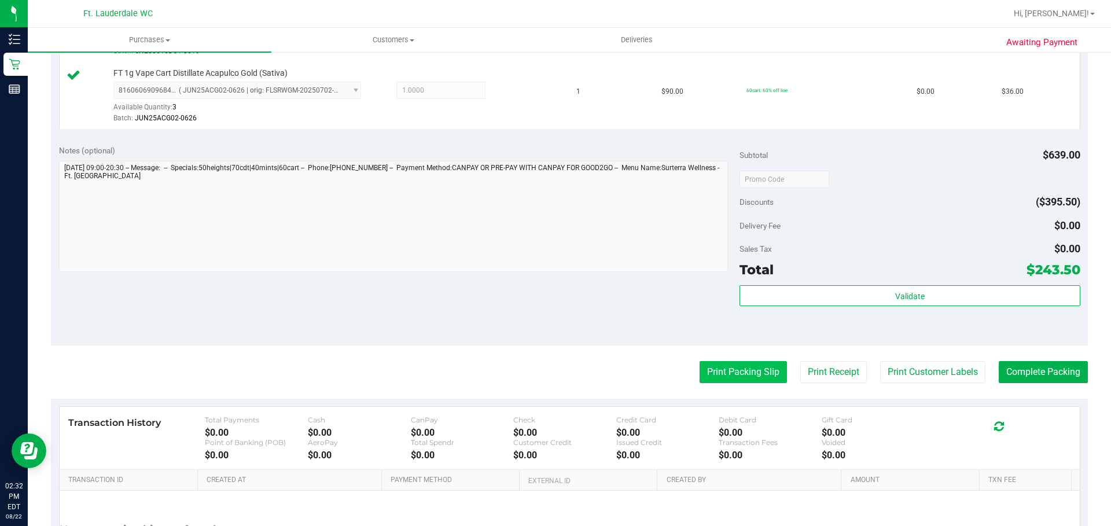
click at [721, 365] on button "Print Packing Slip" at bounding box center [743, 372] width 87 height 22
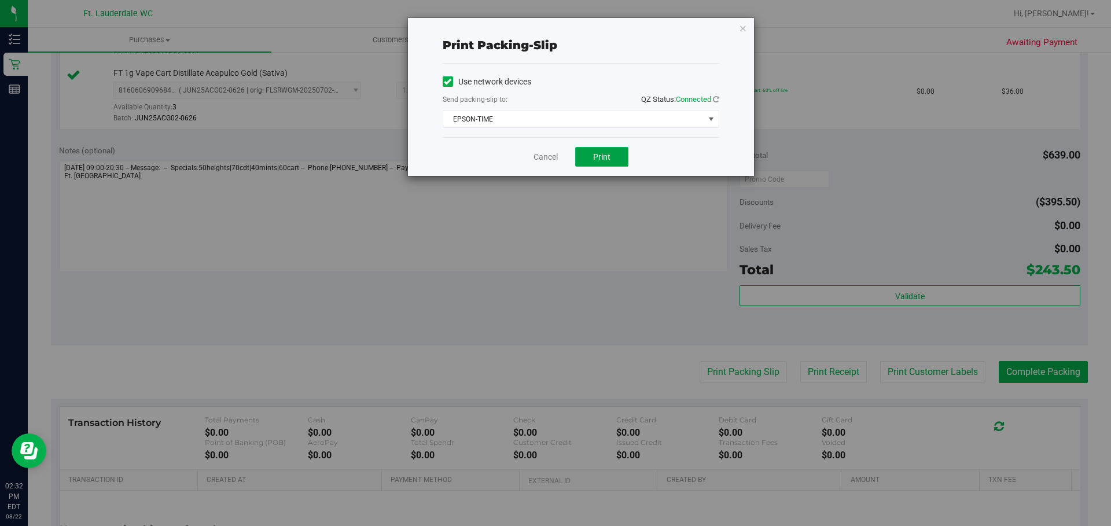
click at [602, 157] on span "Print" at bounding box center [601, 156] width 17 height 9
click at [537, 161] on link "Cancel" at bounding box center [546, 157] width 24 height 12
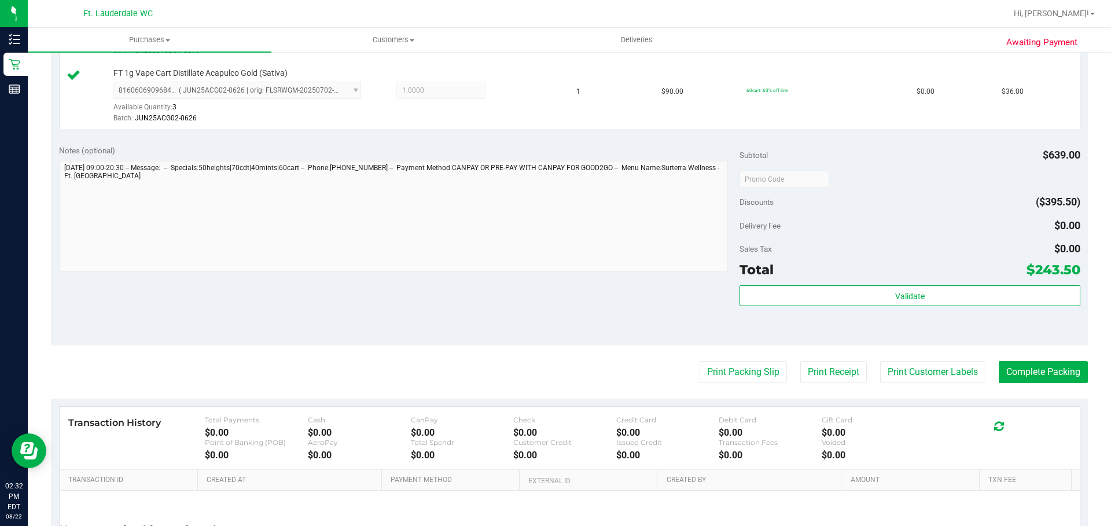
click at [779, 267] on div "Total $243.50" at bounding box center [910, 269] width 340 height 21
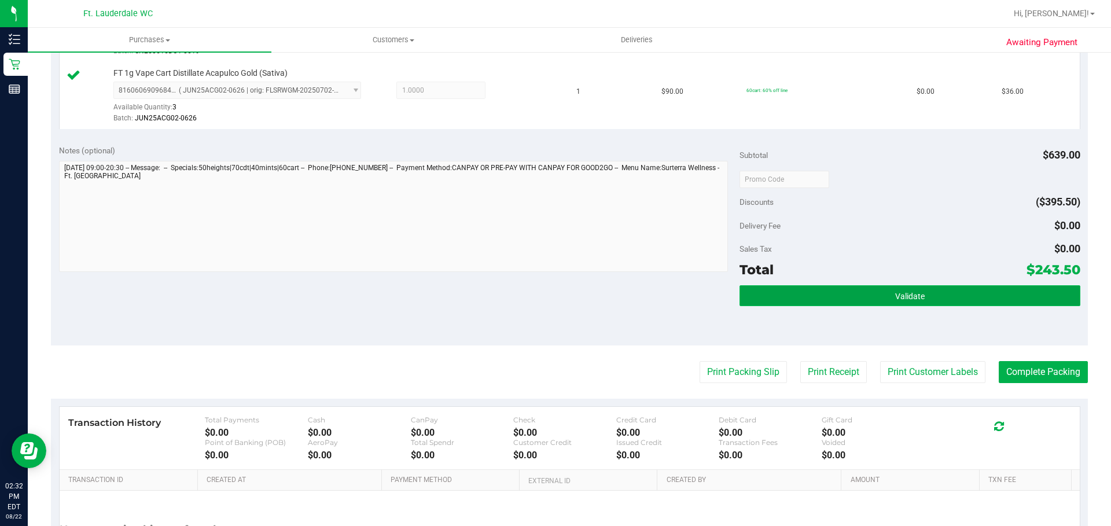
click at [792, 289] on button "Validate" at bounding box center [910, 295] width 340 height 21
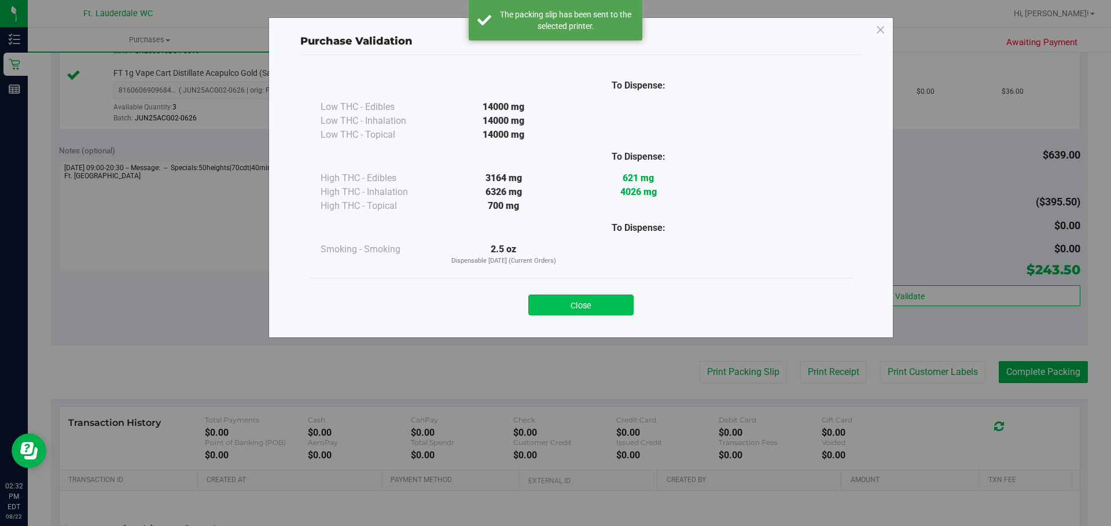
click at [584, 309] on button "Close" at bounding box center [580, 305] width 105 height 21
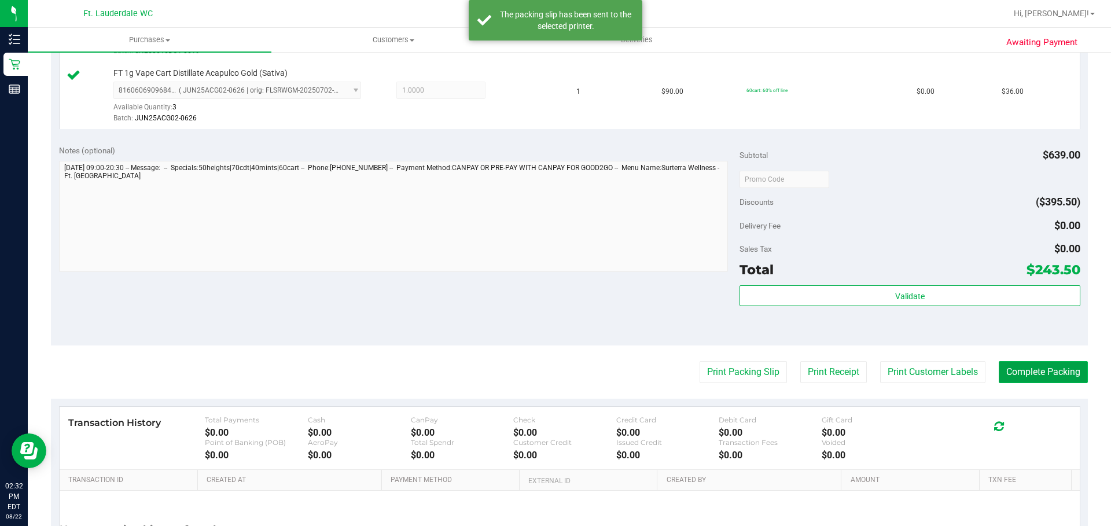
click at [1030, 368] on button "Complete Packing" at bounding box center [1043, 372] width 89 height 22
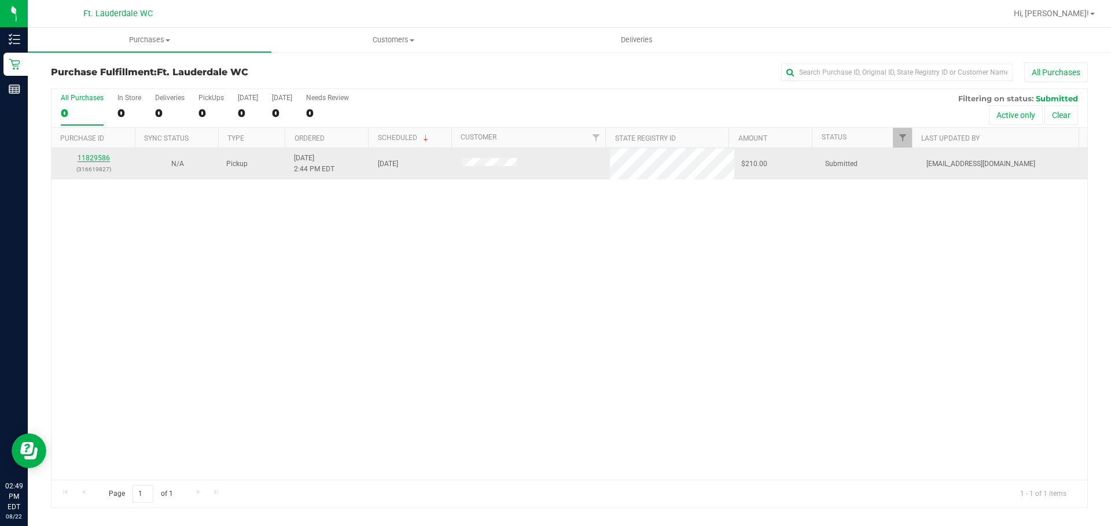
click at [101, 157] on link "11829586" at bounding box center [94, 158] width 32 height 8
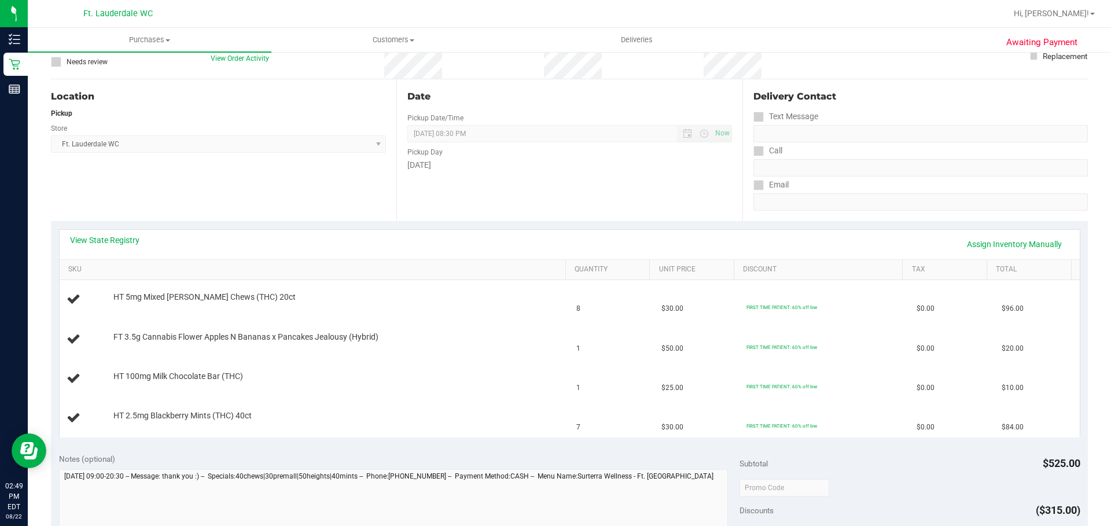
scroll to position [232, 0]
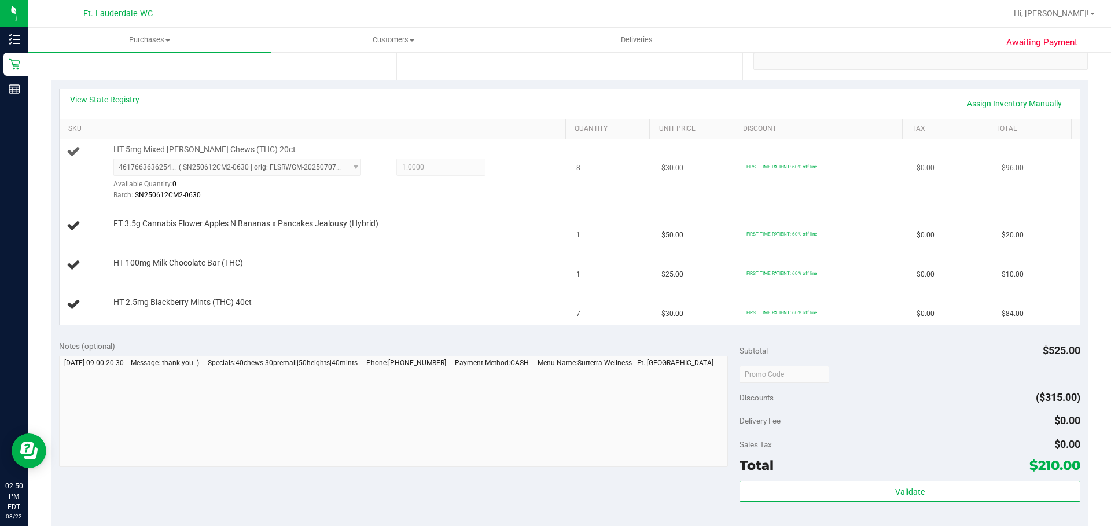
click at [343, 174] on span "4617663636254590 ( SN250612CM2-0630 | orig: FLSRWGM-20250707-142 ) 461766363625…" at bounding box center [237, 167] width 248 height 17
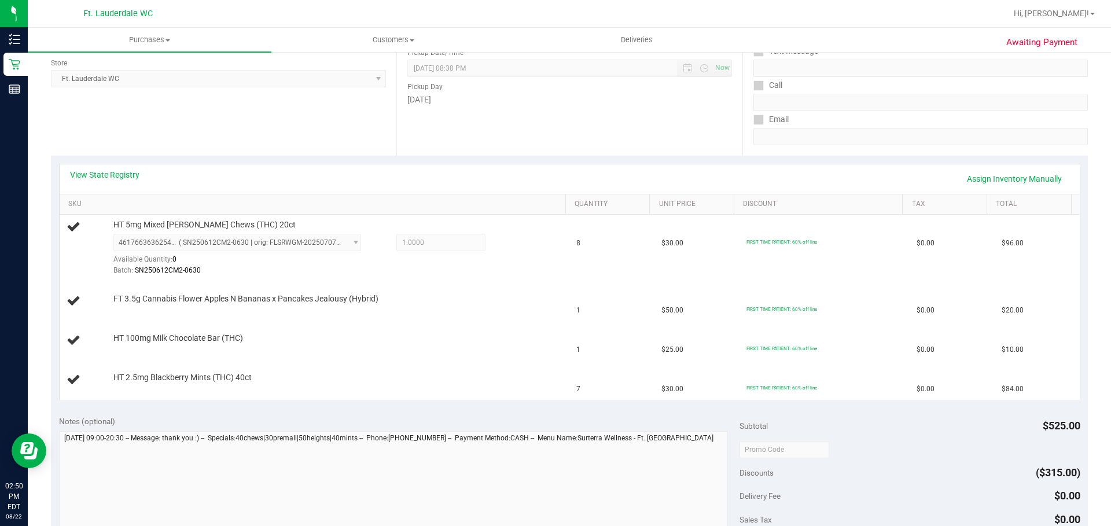
scroll to position [174, 0]
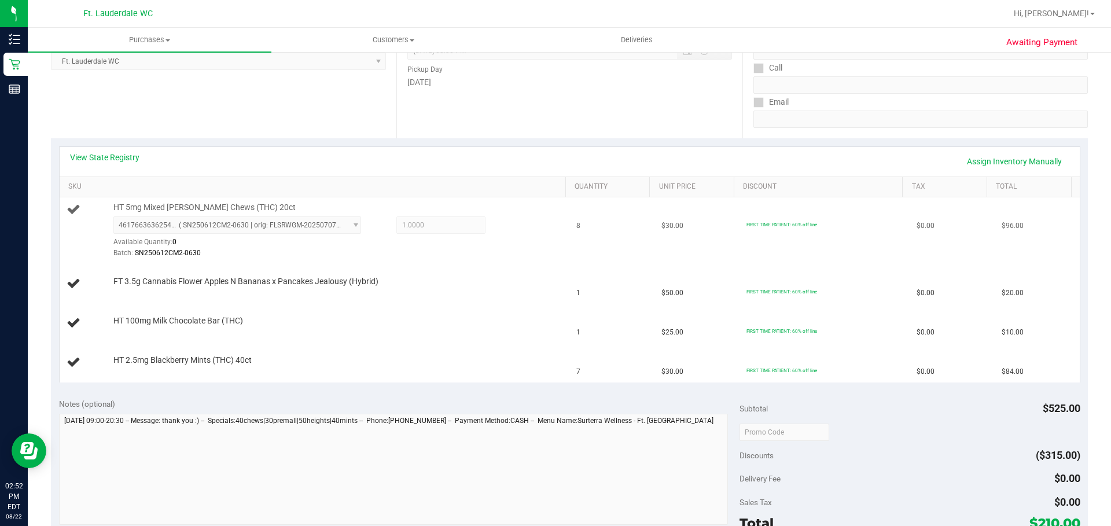
click at [304, 231] on span "4617663636254590 ( SN250612CM2-0630 | orig: FLSRWGM-20250707-142 ) 461766363625…" at bounding box center [237, 224] width 248 height 17
click at [343, 225] on span "4617663636254590 ( SN250612CM2-0630 | orig: FLSRWGM-20250707-142 ) 461766363625…" at bounding box center [237, 224] width 248 height 17
click at [989, 163] on link "Assign Inventory Manually" at bounding box center [1015, 162] width 110 height 20
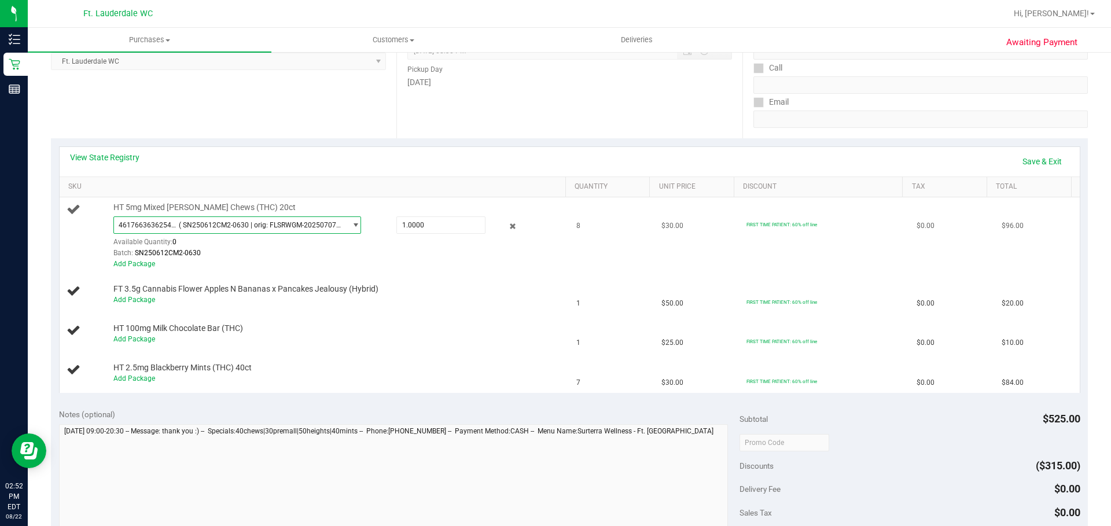
click at [321, 224] on span "( SN250612CM2-0630 | orig: FLSRWGM-20250707-142 )" at bounding box center [260, 225] width 163 height 8
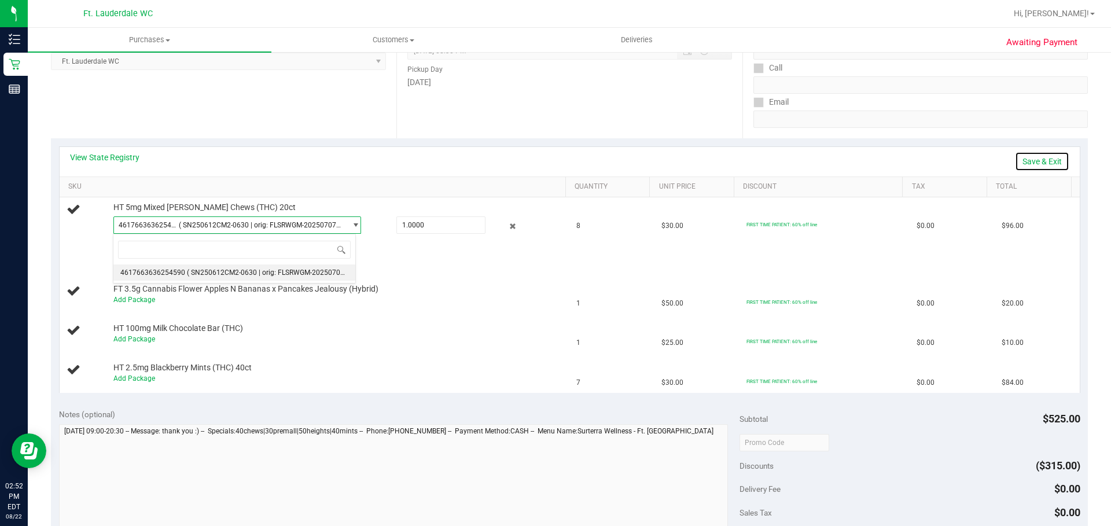
click at [1015, 163] on link "Save & Exit" at bounding box center [1042, 162] width 54 height 20
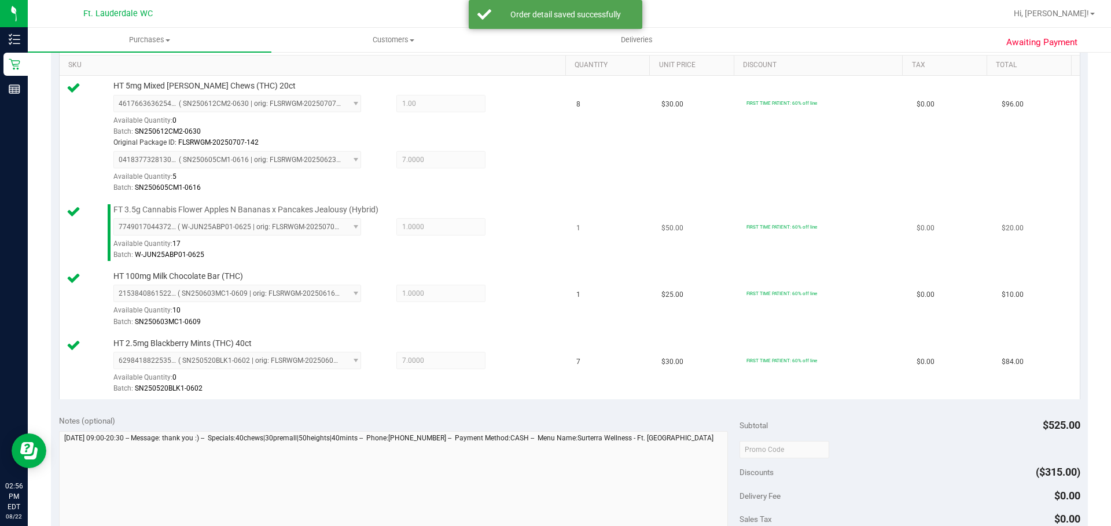
scroll to position [521, 0]
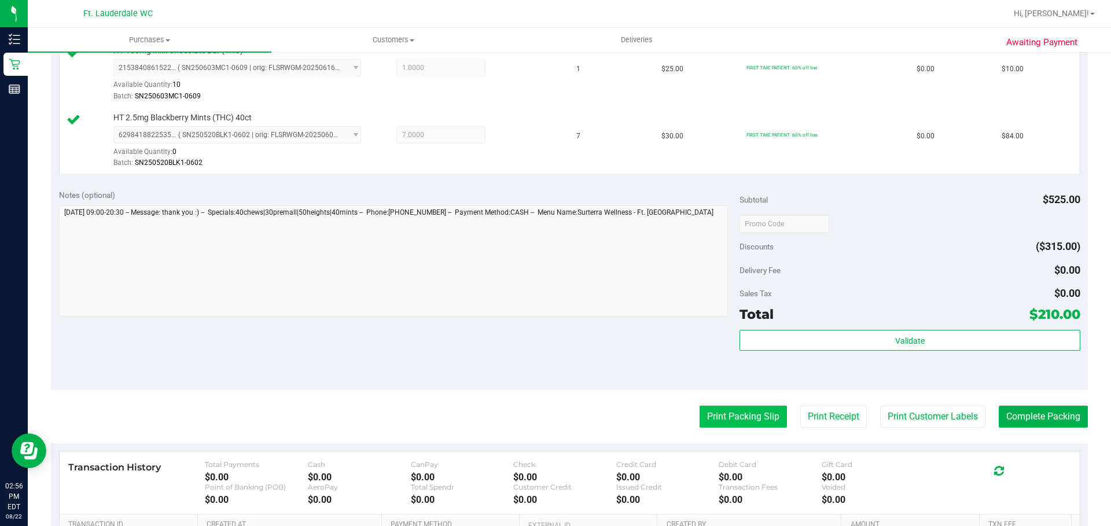
click at [741, 423] on button "Print Packing Slip" at bounding box center [743, 417] width 87 height 22
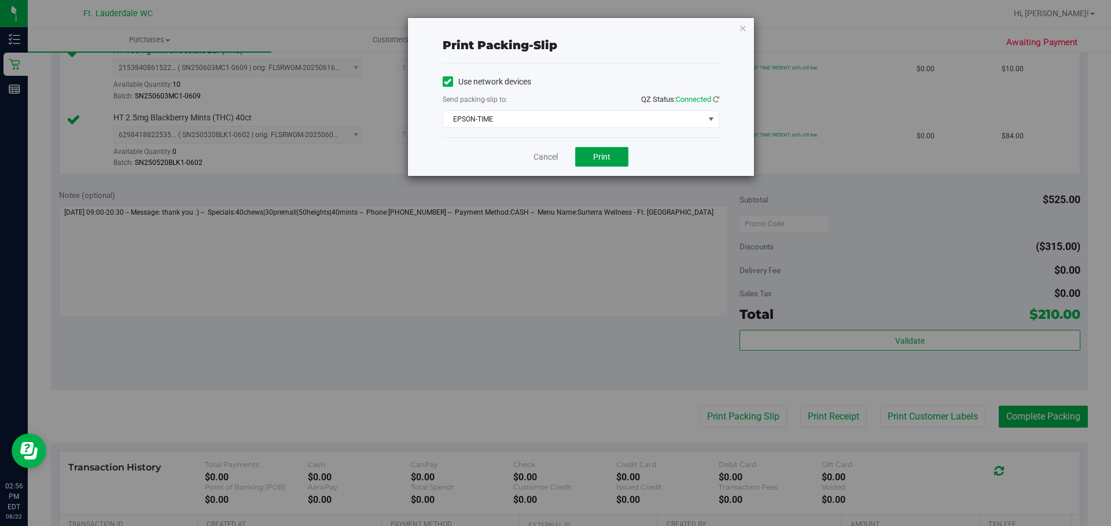
click at [599, 163] on button "Print" at bounding box center [601, 157] width 53 height 20
click at [597, 153] on span "Print" at bounding box center [601, 156] width 17 height 9
click at [538, 167] on div "Cancel Print" at bounding box center [581, 156] width 277 height 39
click at [544, 159] on link "Cancel" at bounding box center [546, 157] width 24 height 12
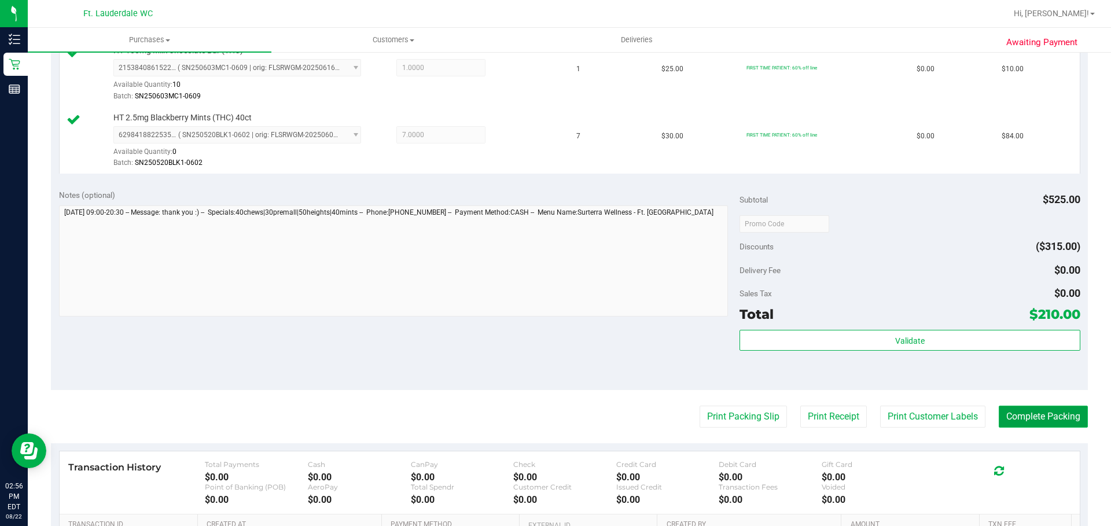
click at [1034, 413] on button "Complete Packing" at bounding box center [1043, 417] width 89 height 22
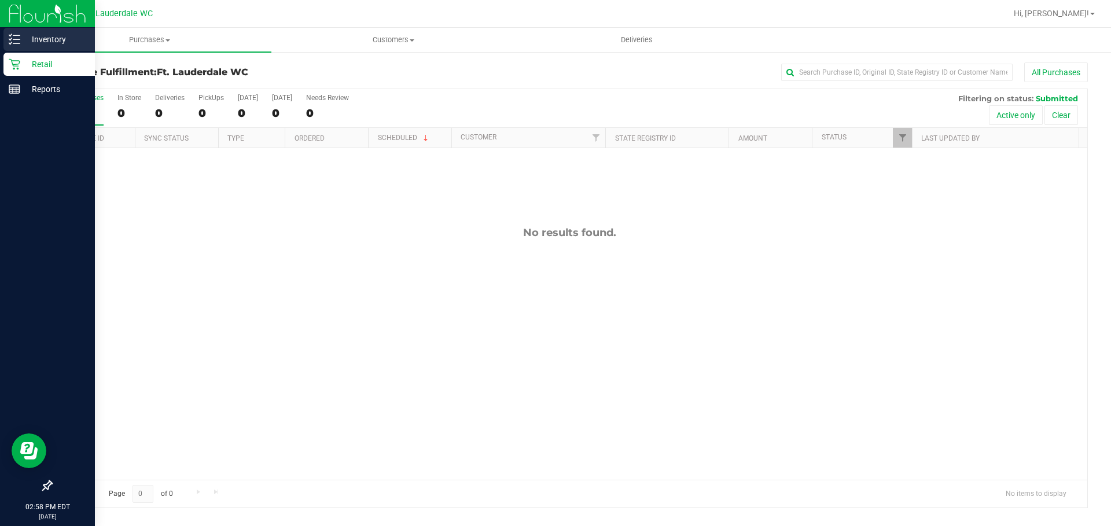
click at [54, 38] on p "Inventory" at bounding box center [54, 39] width 69 height 14
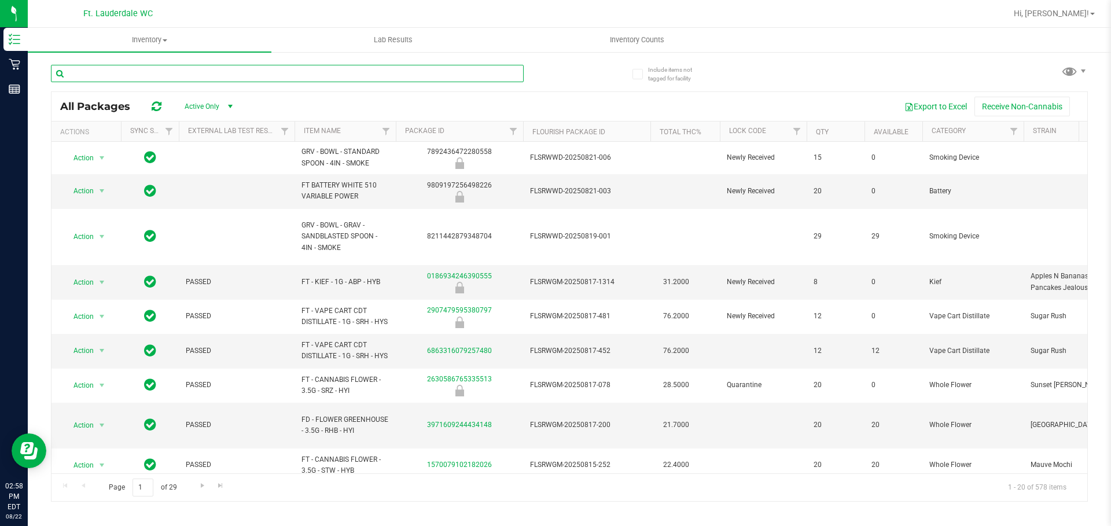
click at [213, 67] on input "text" at bounding box center [287, 73] width 473 height 17
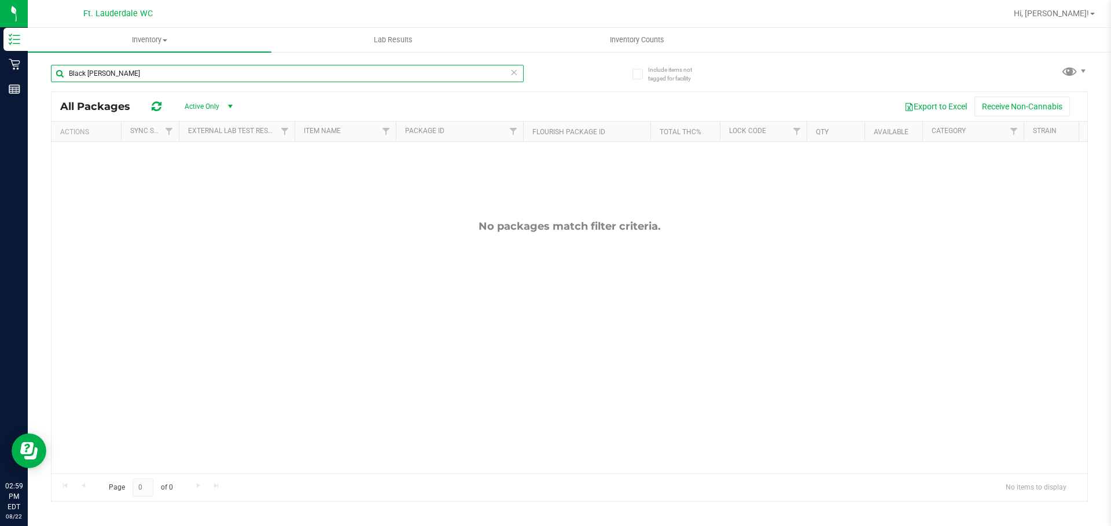
type input "Black berry"
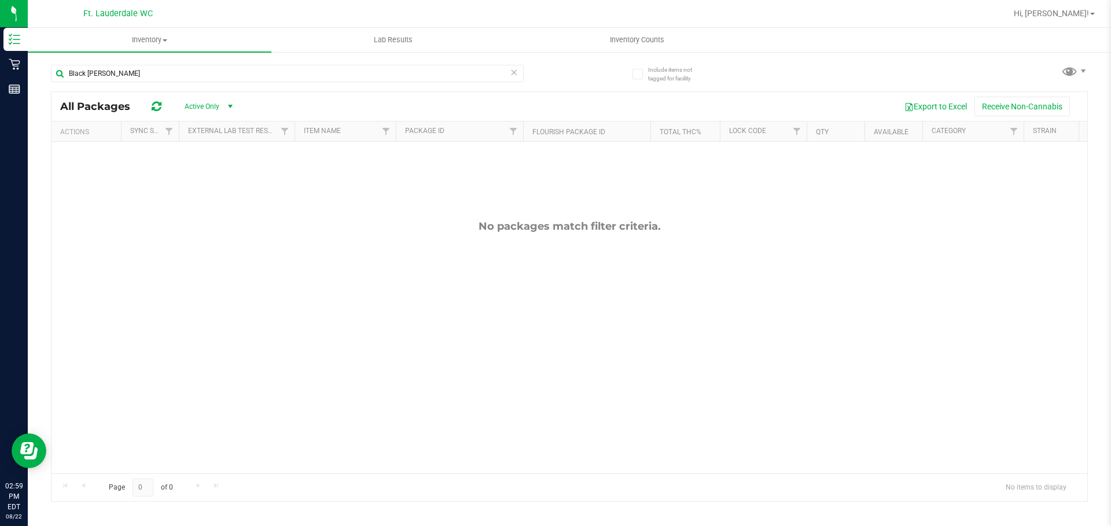
click at [512, 79] on span at bounding box center [514, 72] width 8 height 15
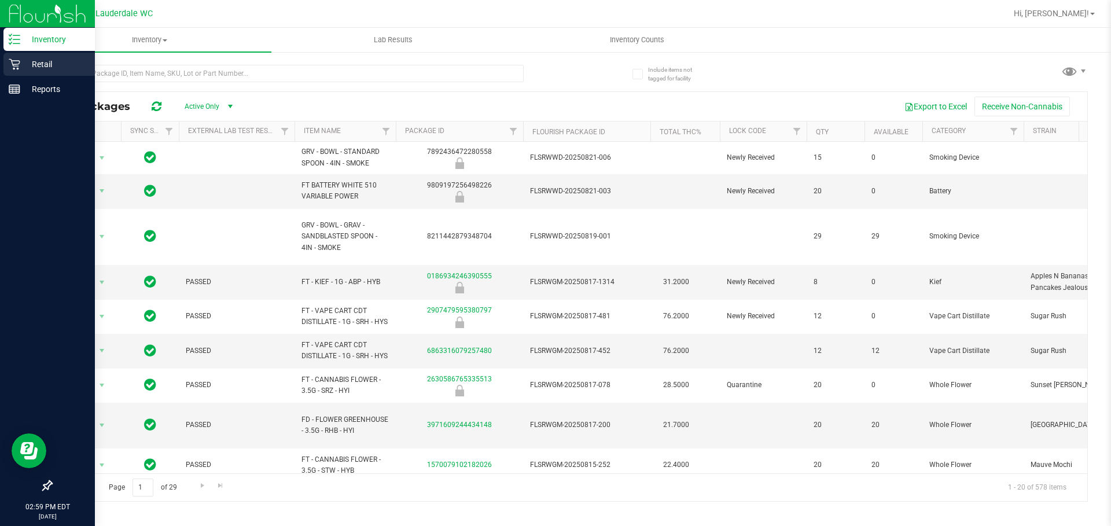
click at [32, 70] on p "Retail" at bounding box center [54, 64] width 69 height 14
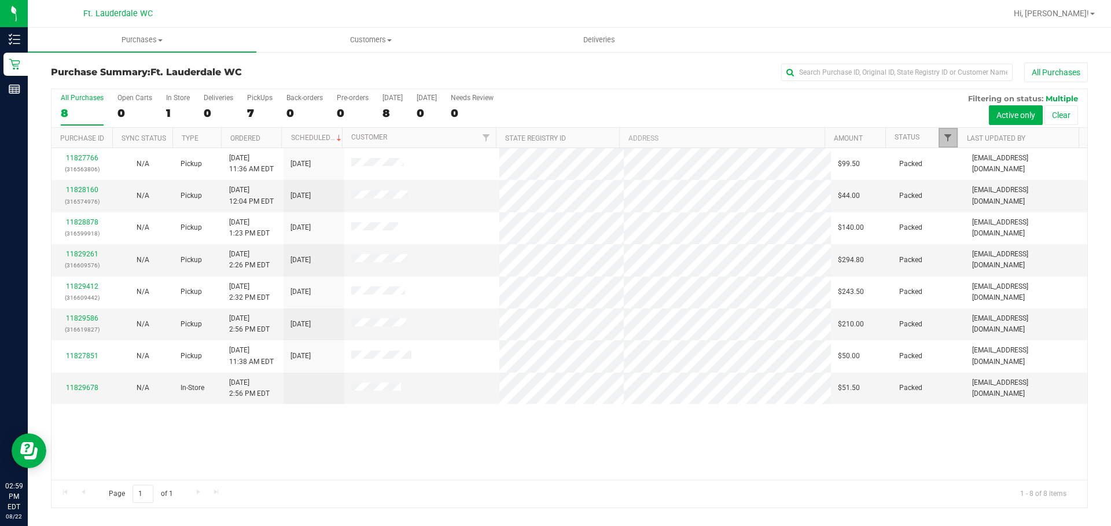
click at [948, 138] on span "Filter" at bounding box center [948, 137] width 9 height 9
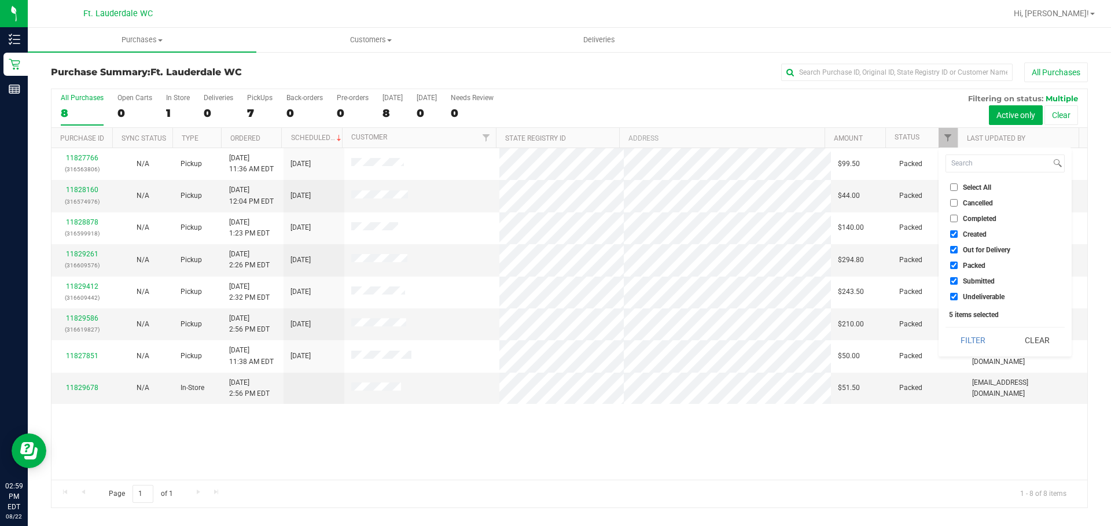
click at [952, 230] on input "Created" at bounding box center [954, 234] width 8 height 8
checkbox input "false"
click at [955, 248] on input "Out for Delivery" at bounding box center [954, 250] width 8 height 8
checkbox input "false"
click at [952, 265] on input "Packed" at bounding box center [954, 266] width 8 height 8
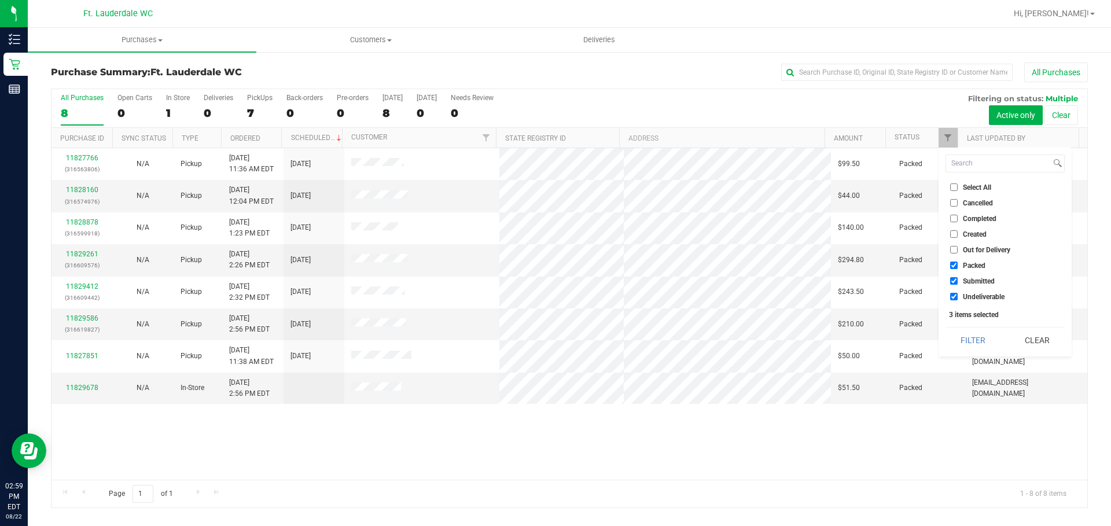
checkbox input "false"
click at [955, 298] on input "Undeliverable" at bounding box center [954, 297] width 8 height 8
checkbox input "false"
click at [988, 338] on button "Filter" at bounding box center [974, 340] width 56 height 25
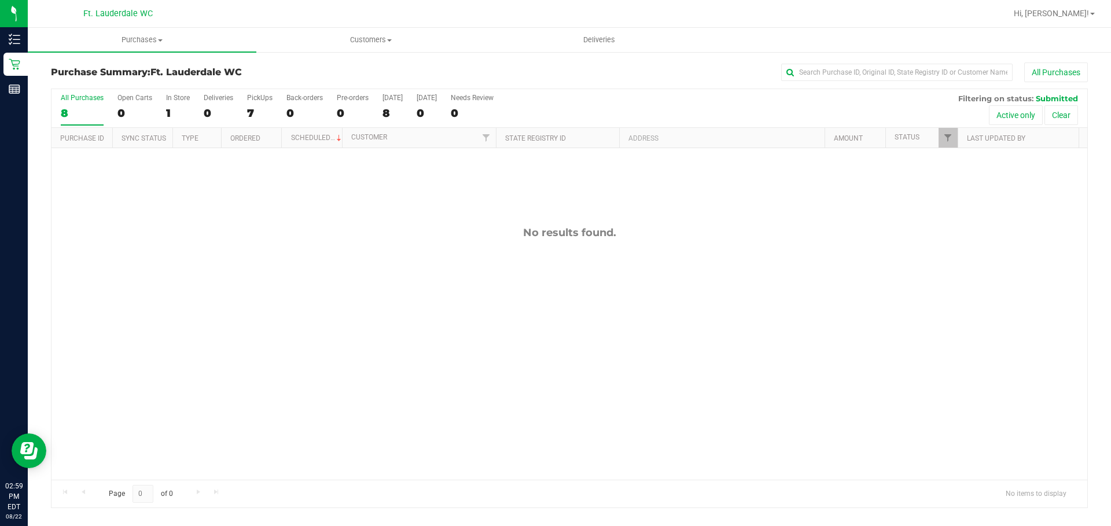
click at [757, 58] on div "Purchase Summary: Ft. Lauderdale WC All Purchases All Purchases 8 Open Carts 0 …" at bounding box center [570, 285] width 1084 height 469
